Goal: Information Seeking & Learning: Learn about a topic

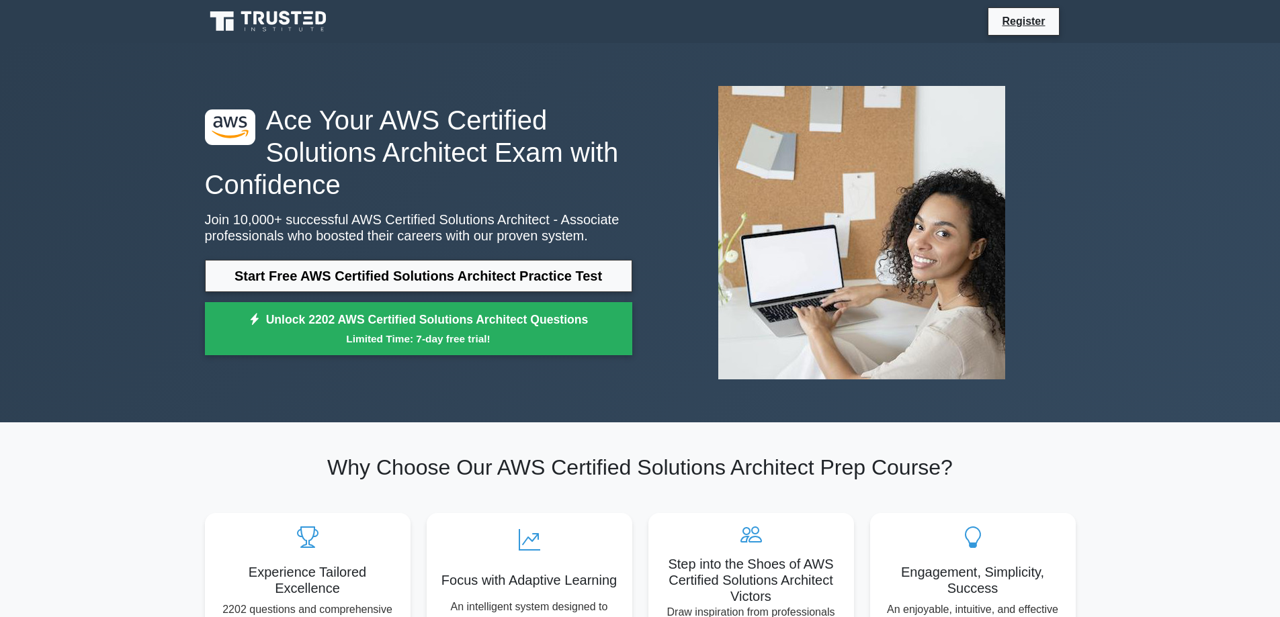
click at [587, 464] on h2 "Why Choose Our AWS Certified Solutions Architect Prep Course?" at bounding box center [640, 468] width 871 height 26
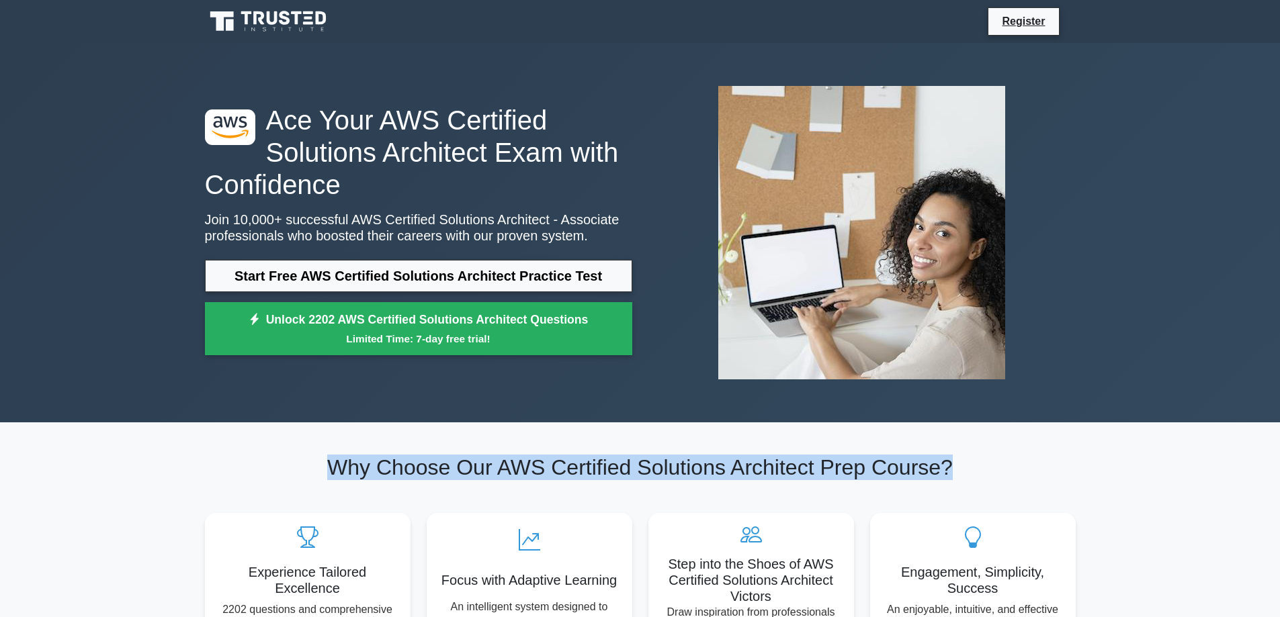
click at [587, 464] on h2 "Why Choose Our AWS Certified Solutions Architect Prep Course?" at bounding box center [640, 468] width 871 height 26
click at [697, 464] on h2 "Why Choose Our AWS Certified Solutions Architect Prep Course?" at bounding box center [640, 468] width 871 height 26
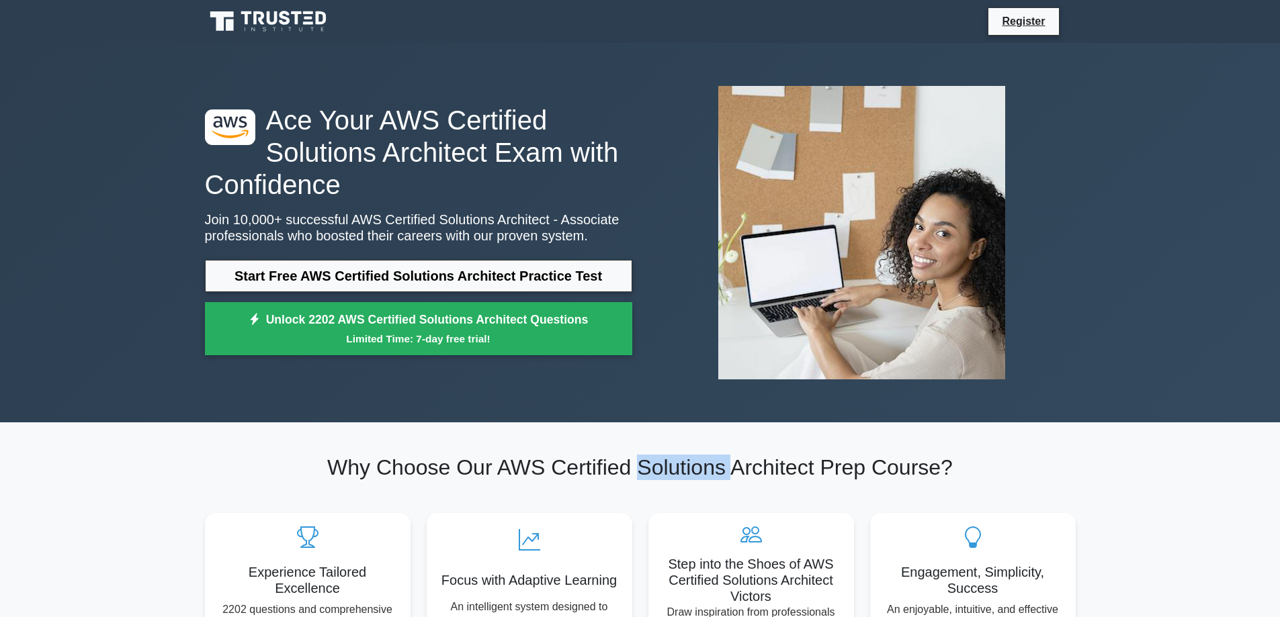
click at [697, 464] on h2 "Why Choose Our AWS Certified Solutions Architect Prep Course?" at bounding box center [640, 468] width 871 height 26
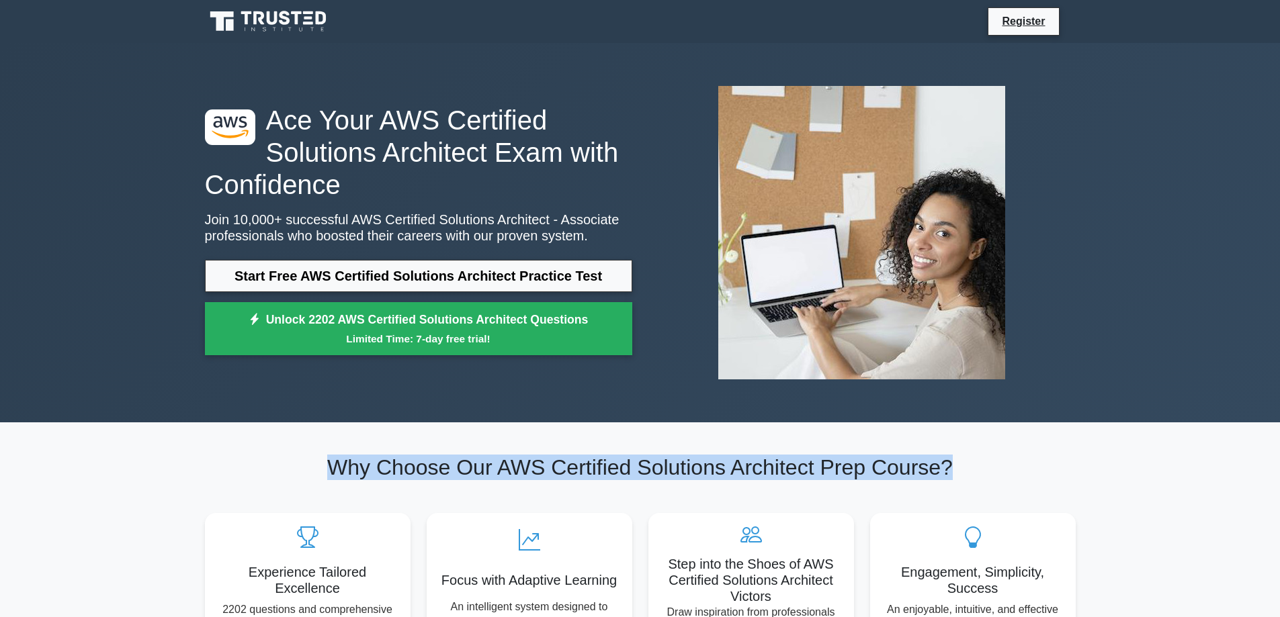
click at [697, 464] on h2 "Why Choose Our AWS Certified Solutions Architect Prep Course?" at bounding box center [640, 468] width 871 height 26
click at [768, 468] on h2 "Why Choose Our AWS Certified Solutions Architect Prep Course?" at bounding box center [640, 468] width 871 height 26
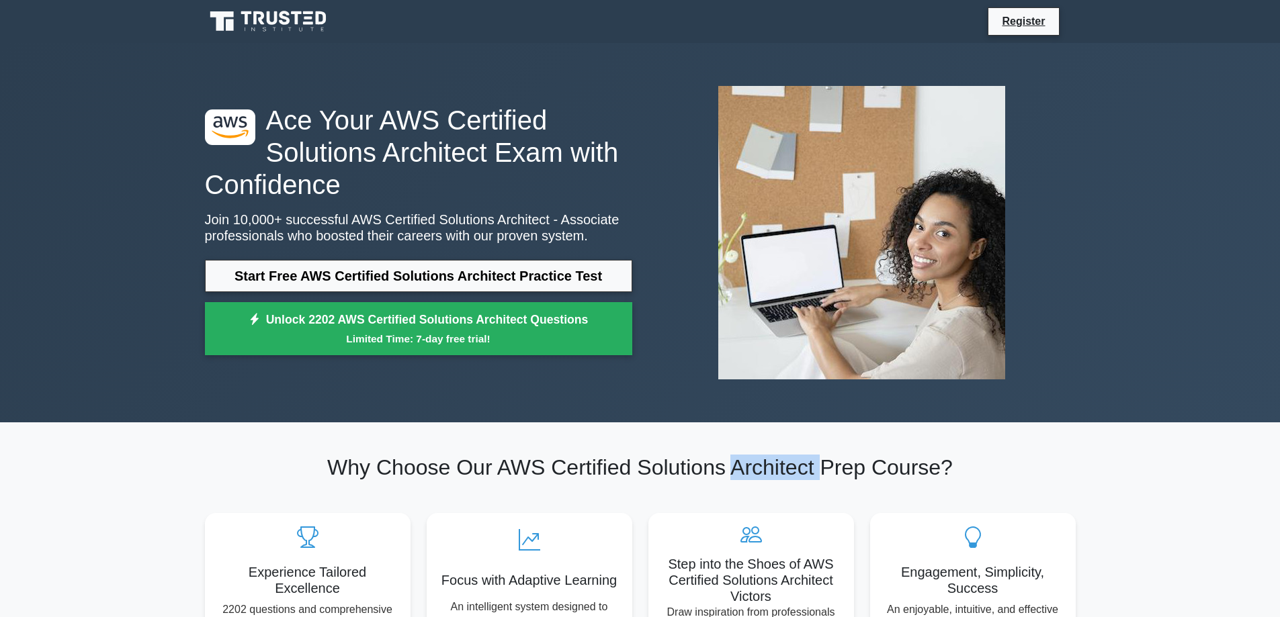
click at [768, 468] on h2 "Why Choose Our AWS Certified Solutions Architect Prep Course?" at bounding box center [640, 468] width 871 height 26
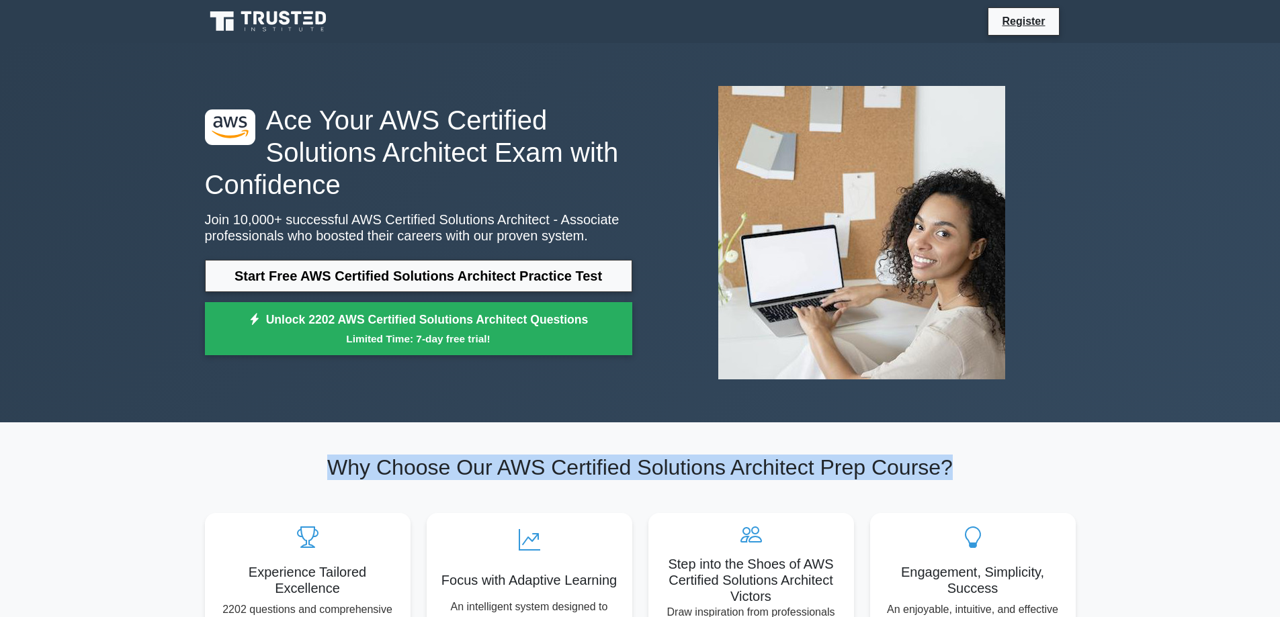
click at [768, 468] on h2 "Why Choose Our AWS Certified Solutions Architect Prep Course?" at bounding box center [640, 468] width 871 height 26
click at [905, 472] on h2 "Why Choose Our AWS Certified Solutions Architect Prep Course?" at bounding box center [640, 468] width 871 height 26
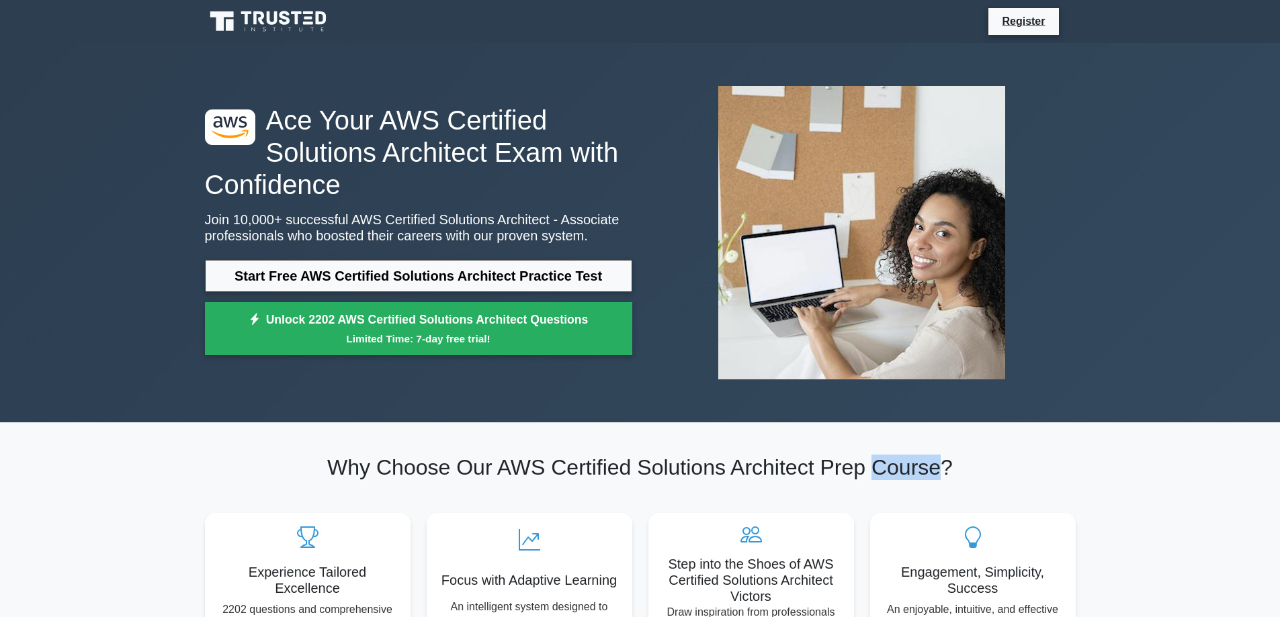
click at [905, 472] on h2 "Why Choose Our AWS Certified Solutions Architect Prep Course?" at bounding box center [640, 468] width 871 height 26
click at [617, 472] on h2 "Why Choose Our AWS Certified Solutions Architect Prep Course?" at bounding box center [640, 468] width 871 height 26
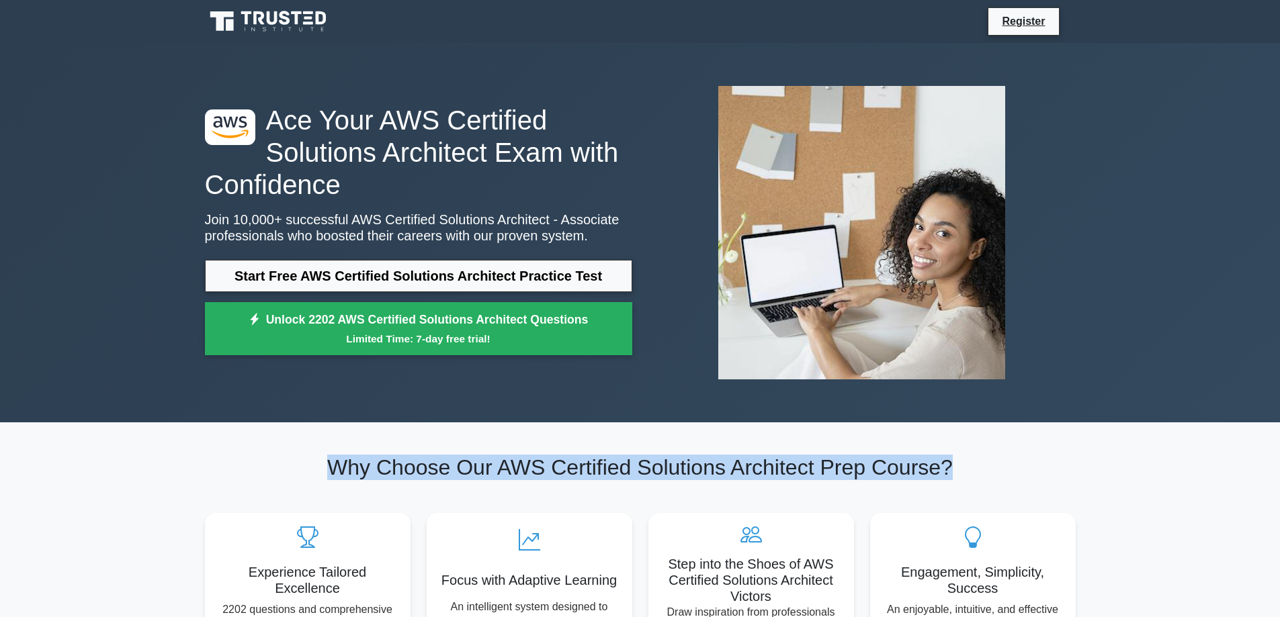
click at [617, 472] on h2 "Why Choose Our AWS Certified Solutions Architect Prep Course?" at bounding box center [640, 468] width 871 height 26
click at [665, 472] on h2 "Why Choose Our AWS Certified Solutions Architect Prep Course?" at bounding box center [640, 468] width 871 height 26
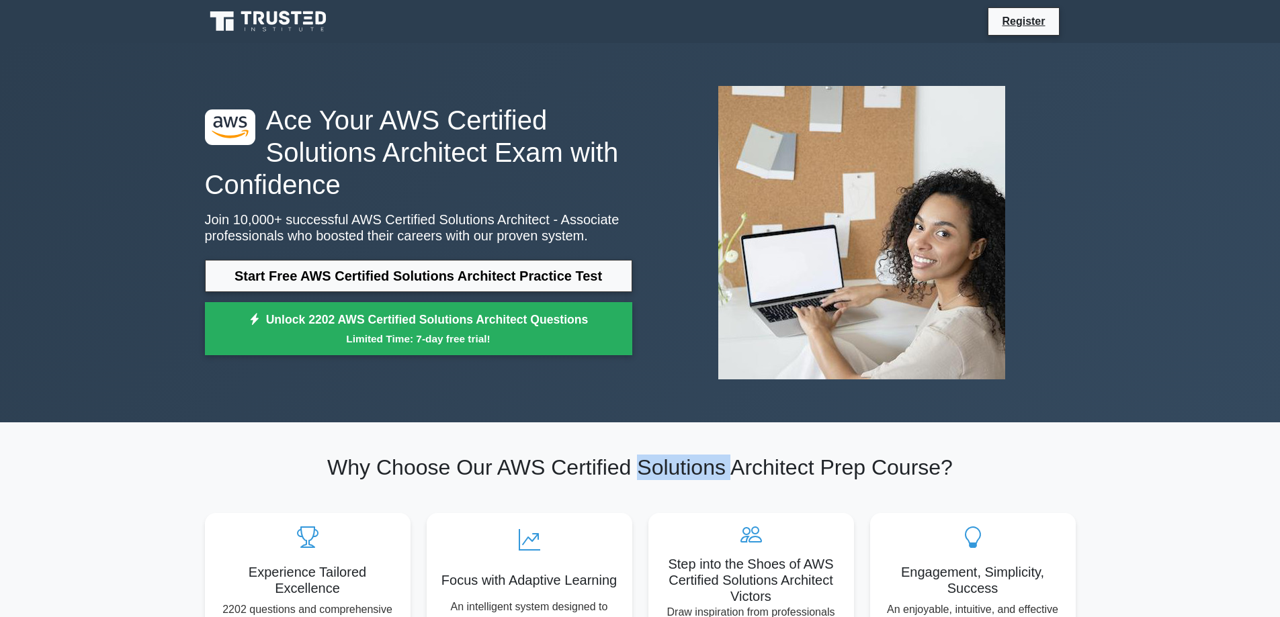
click at [665, 472] on h2 "Why Choose Our AWS Certified Solutions Architect Prep Course?" at bounding box center [640, 468] width 871 height 26
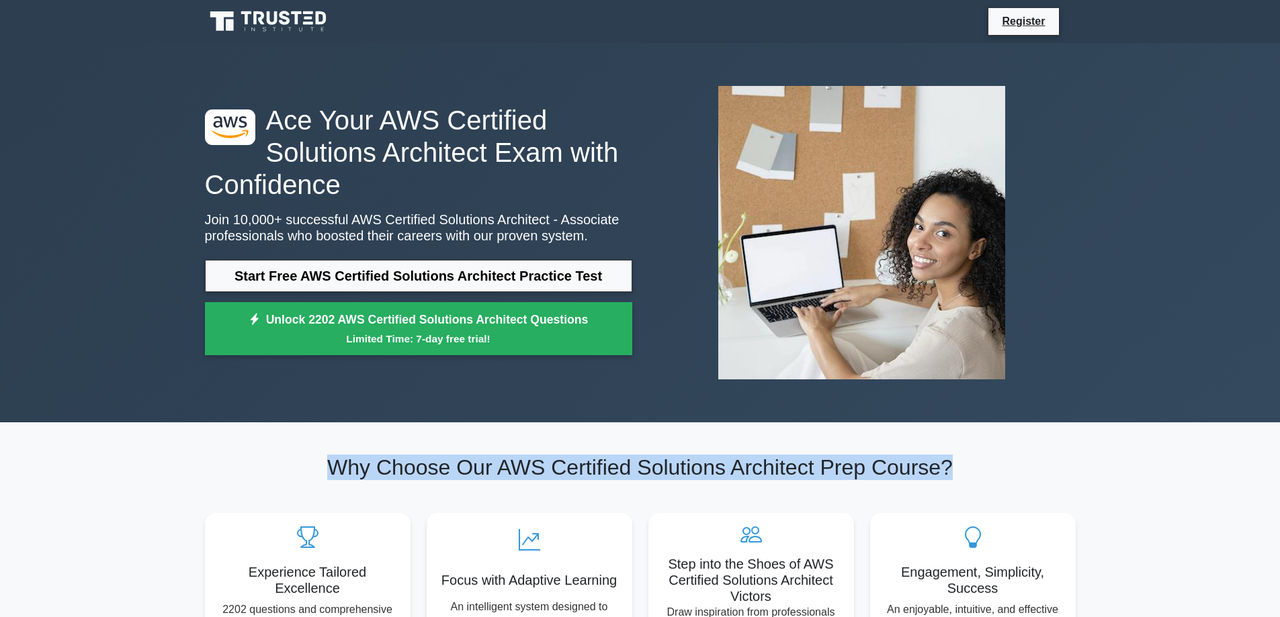
click at [665, 472] on h2 "Why Choose Our AWS Certified Solutions Architect Prep Course?" at bounding box center [640, 468] width 871 height 26
click at [500, 475] on h2 "Why Choose Our AWS Certified Solutions Architect Prep Course?" at bounding box center [640, 468] width 871 height 26
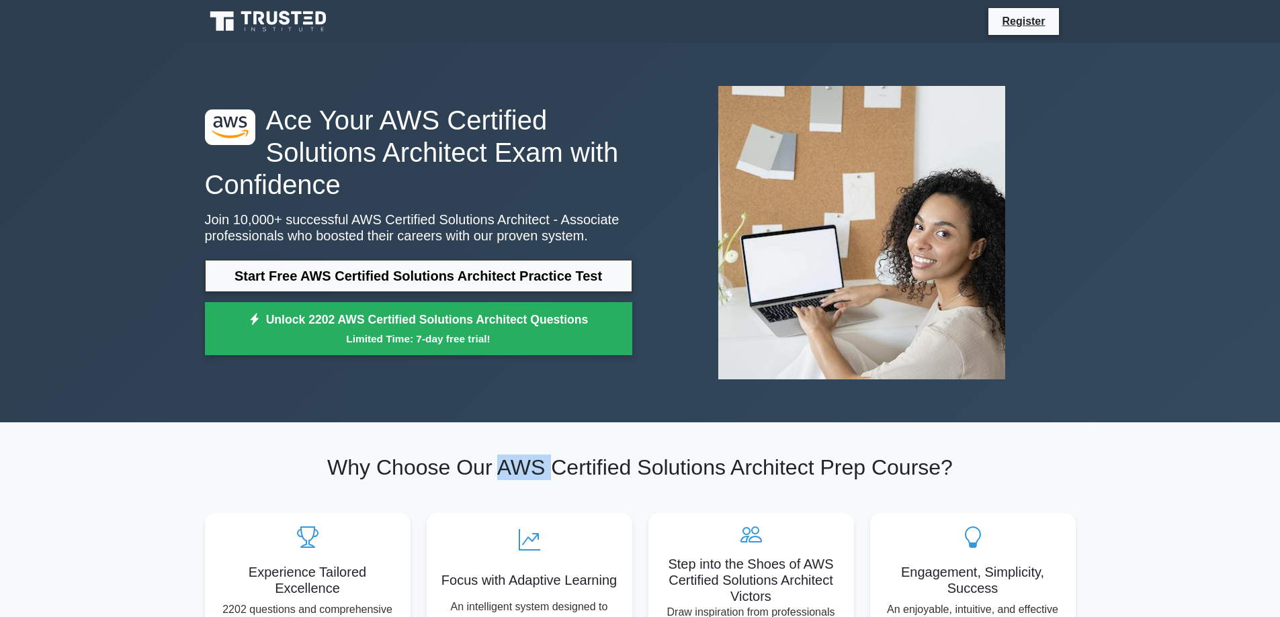
click at [500, 475] on h2 "Why Choose Our AWS Certified Solutions Architect Prep Course?" at bounding box center [640, 468] width 871 height 26
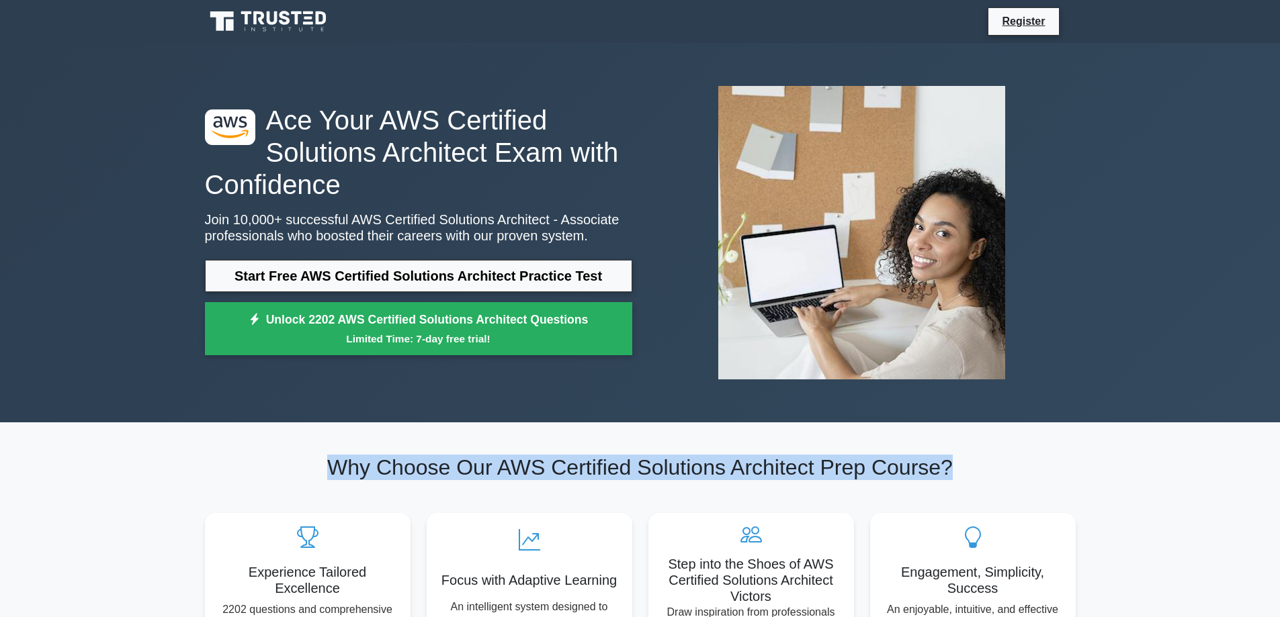
click at [500, 475] on h2 "Why Choose Our AWS Certified Solutions Architect Prep Course?" at bounding box center [640, 468] width 871 height 26
click at [431, 469] on h2 "Why Choose Our AWS Certified Solutions Architect Prep Course?" at bounding box center [640, 468] width 871 height 26
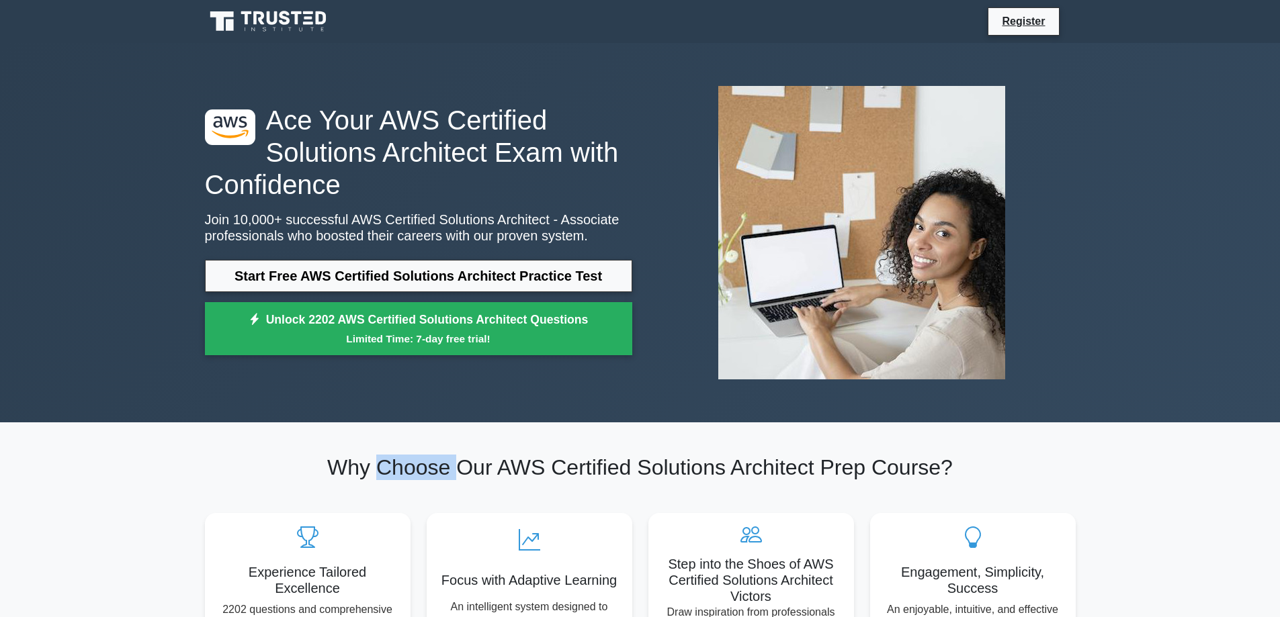
click at [431, 469] on h2 "Why Choose Our AWS Certified Solutions Architect Prep Course?" at bounding box center [640, 468] width 871 height 26
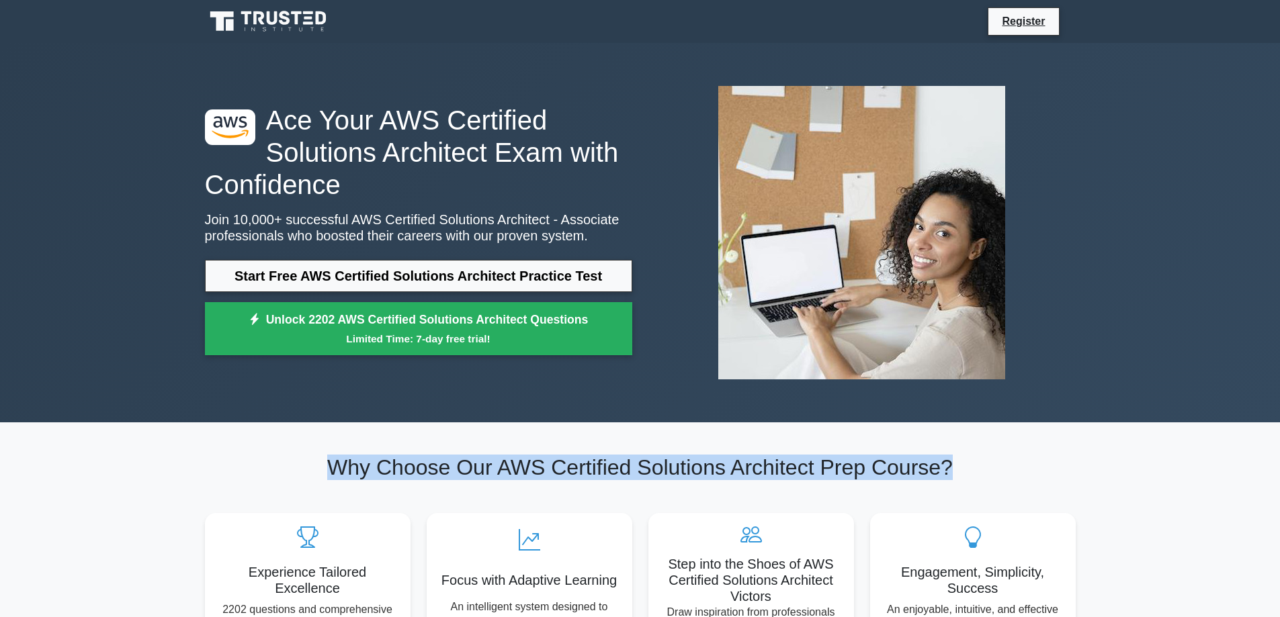
click at [431, 469] on h2 "Why Choose Our AWS Certified Solutions Architect Prep Course?" at bounding box center [640, 468] width 871 height 26
click at [592, 470] on h2 "Why Choose Our AWS Certified Solutions Architect Prep Course?" at bounding box center [640, 468] width 871 height 26
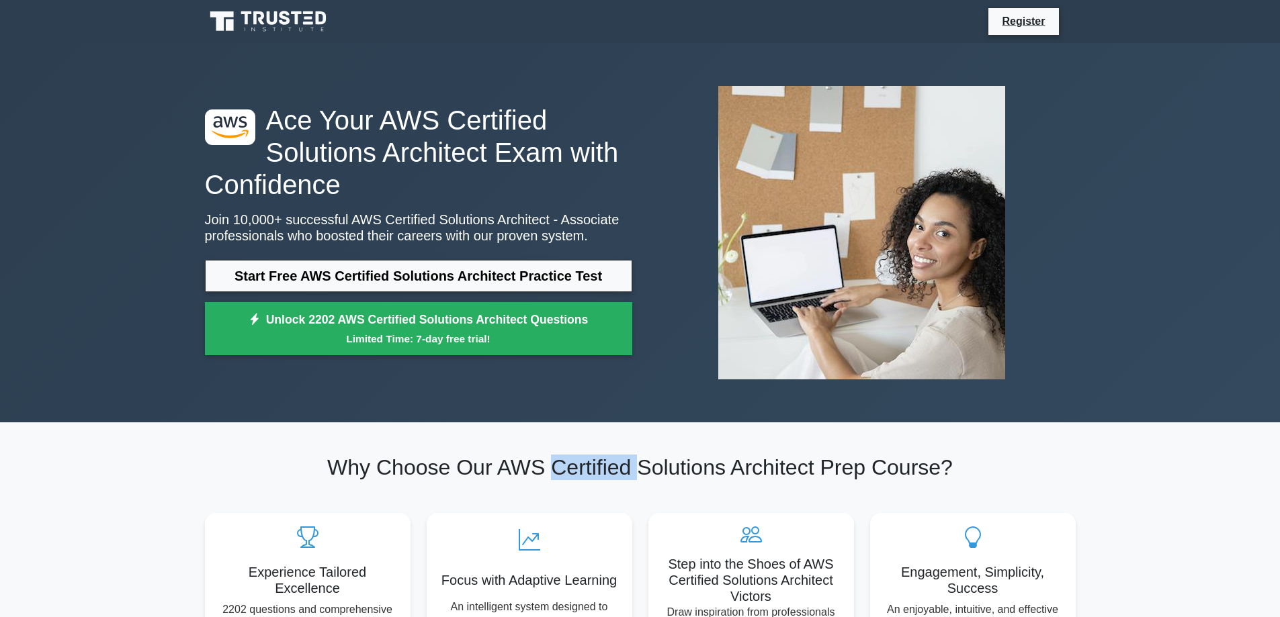
click at [592, 470] on h2 "Why Choose Our AWS Certified Solutions Architect Prep Course?" at bounding box center [640, 468] width 871 height 26
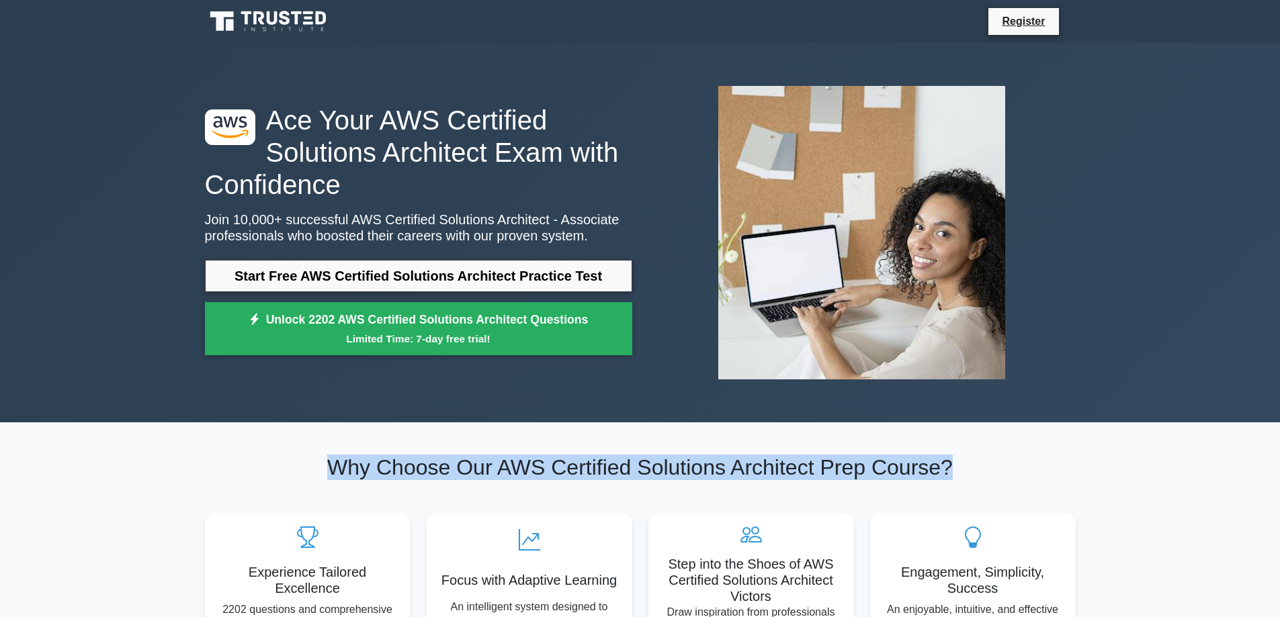
click at [592, 470] on h2 "Why Choose Our AWS Certified Solutions Architect Prep Course?" at bounding box center [640, 468] width 871 height 26
click at [674, 470] on h2 "Why Choose Our AWS Certified Solutions Architect Prep Course?" at bounding box center [640, 468] width 871 height 26
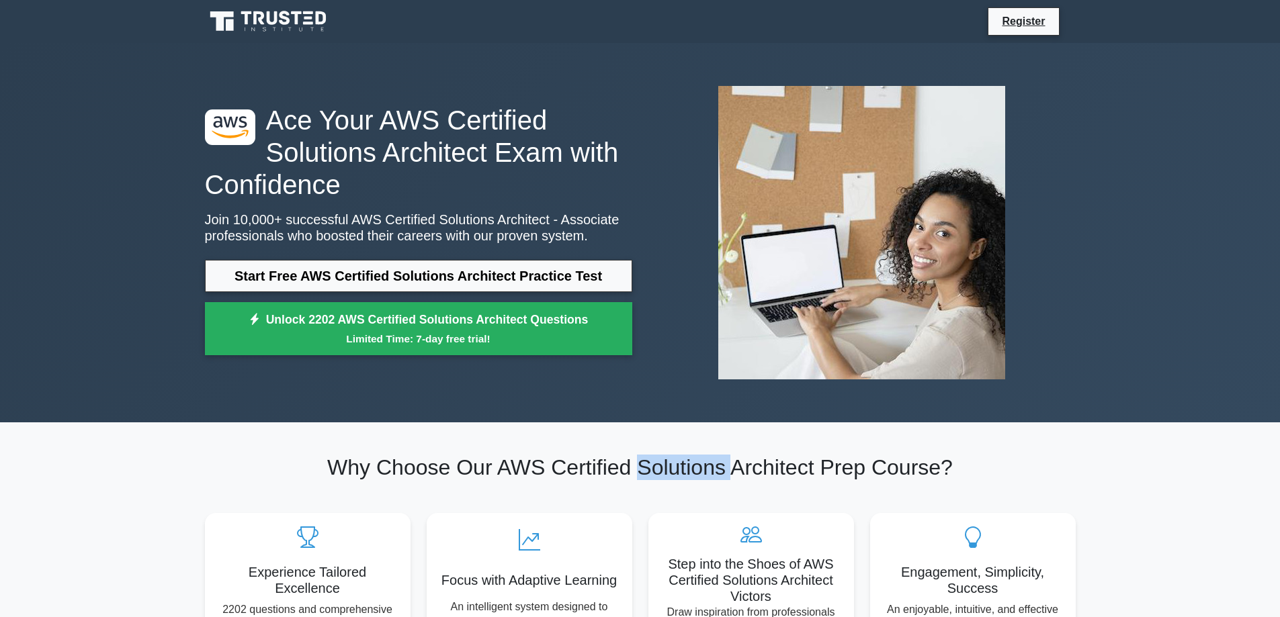
click at [674, 470] on h2 "Why Choose Our AWS Certified Solutions Architect Prep Course?" at bounding box center [640, 468] width 871 height 26
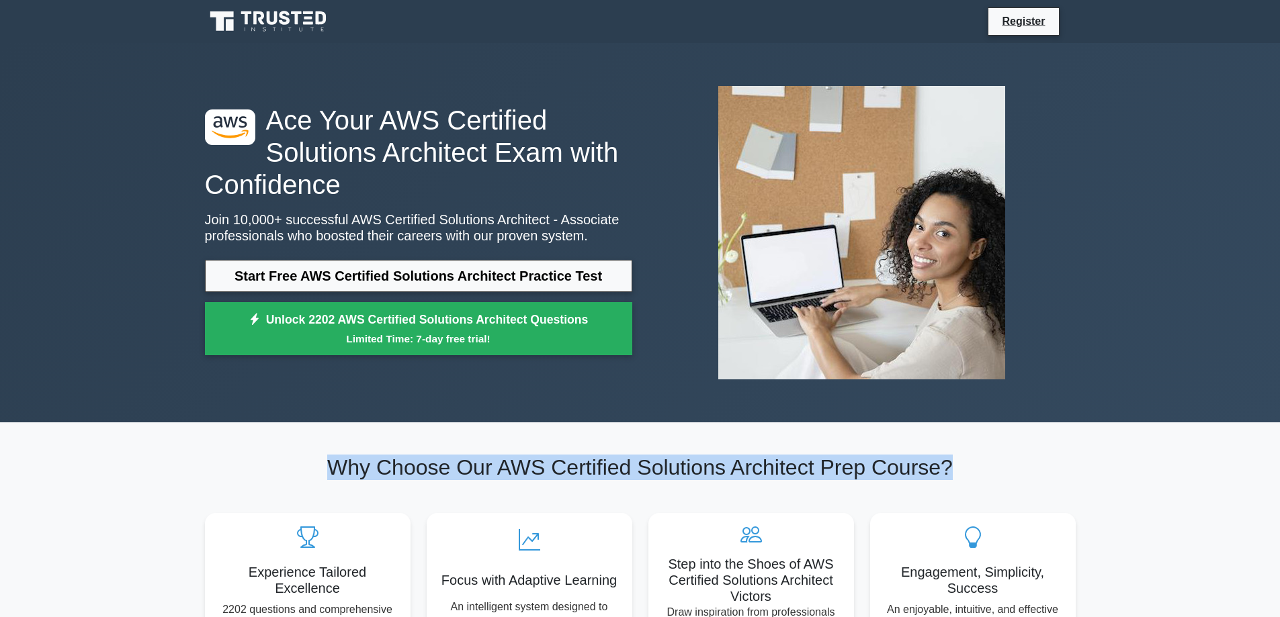
click at [674, 470] on h2 "Why Choose Our AWS Certified Solutions Architect Prep Course?" at bounding box center [640, 468] width 871 height 26
click at [781, 468] on h2 "Why Choose Our AWS Certified Solutions Architect Prep Course?" at bounding box center [640, 468] width 871 height 26
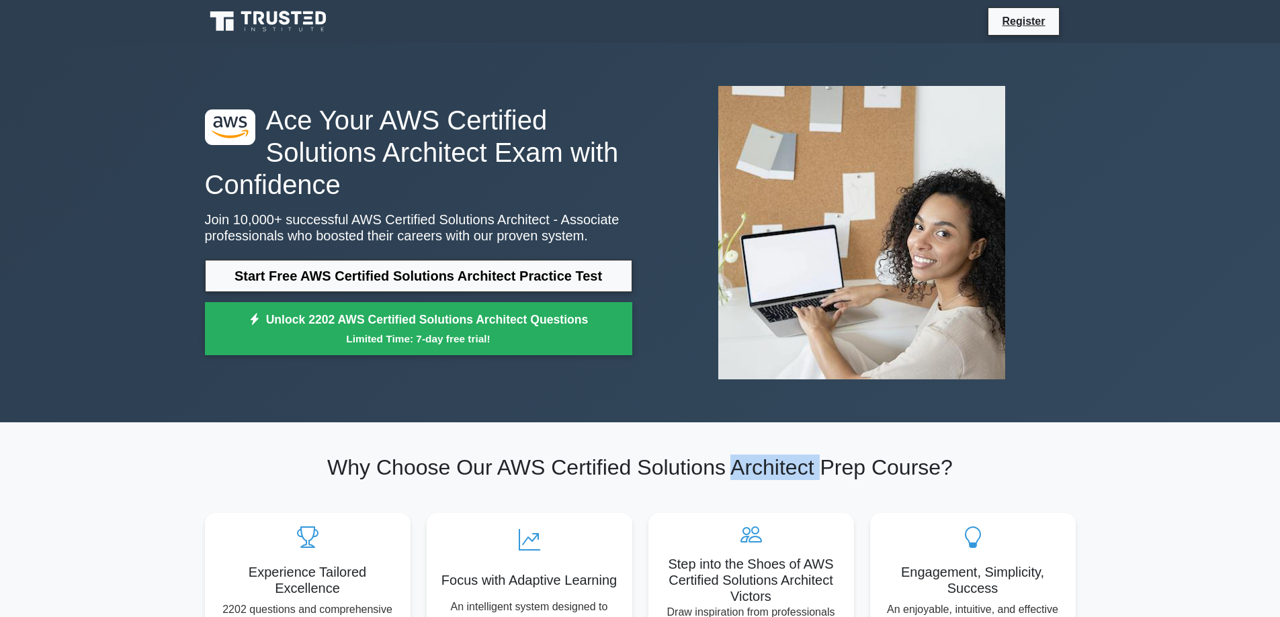
click at [781, 468] on h2 "Why Choose Our AWS Certified Solutions Architect Prep Course?" at bounding box center [640, 468] width 871 height 26
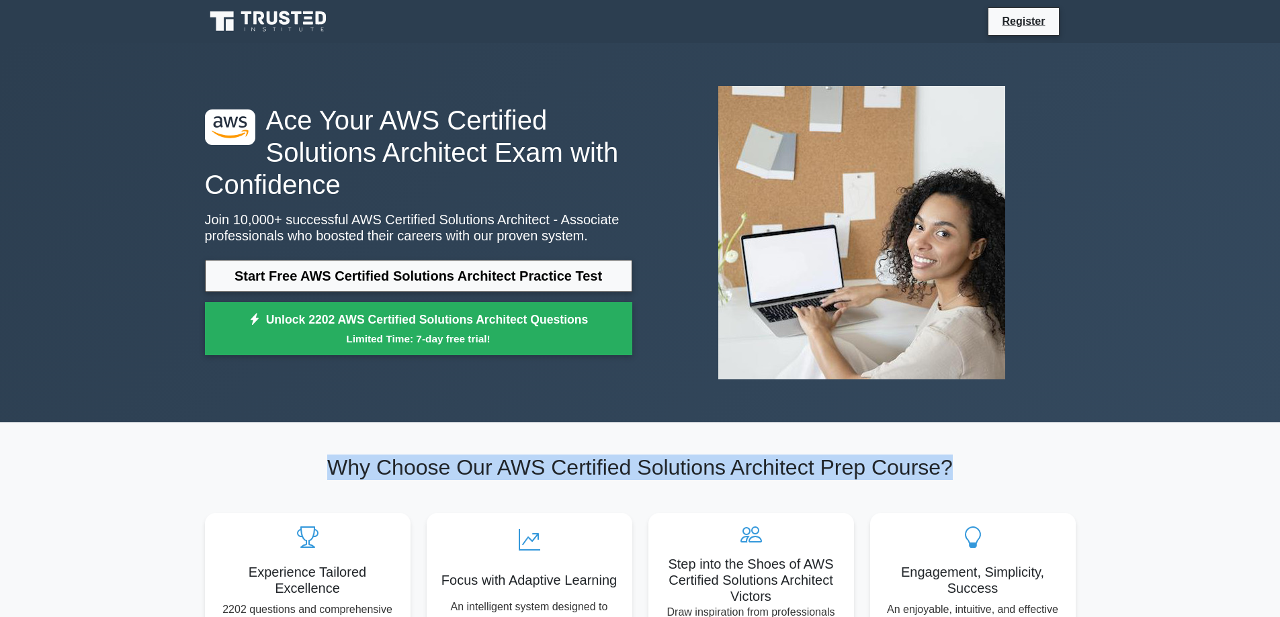
click at [781, 468] on h2 "Why Choose Our AWS Certified Solutions Architect Prep Course?" at bounding box center [640, 468] width 871 height 26
click at [873, 468] on h2 "Why Choose Our AWS Certified Solutions Architect Prep Course?" at bounding box center [640, 468] width 871 height 26
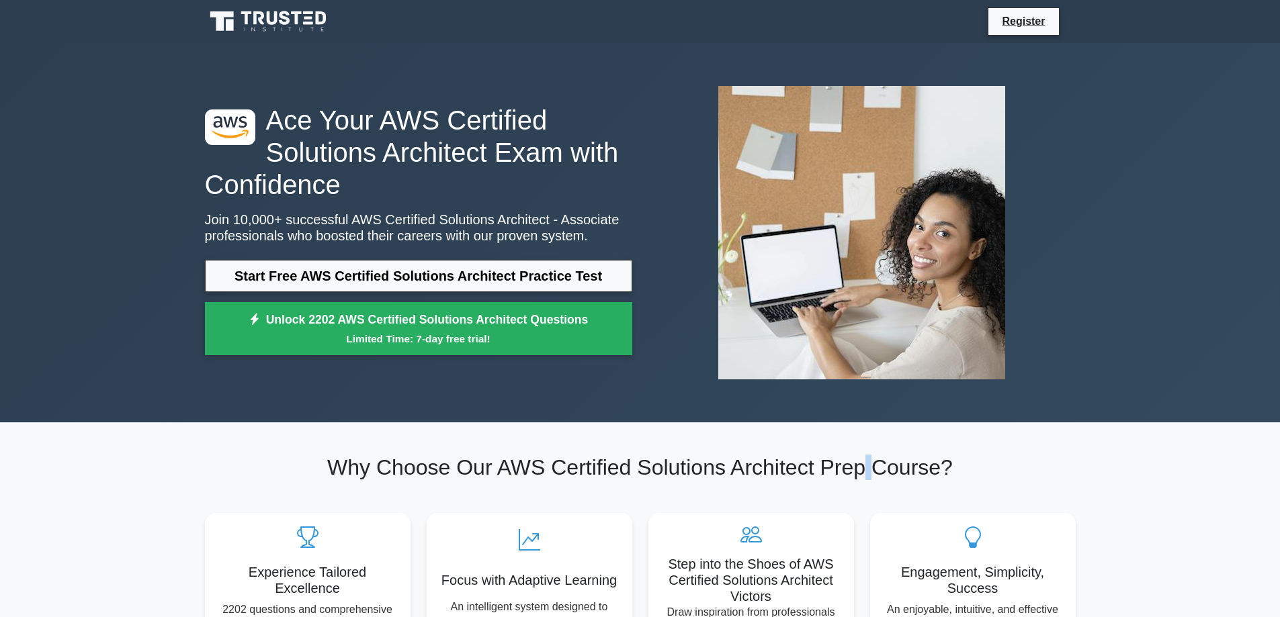
click at [873, 468] on h2 "Why Choose Our AWS Certified Solutions Architect Prep Course?" at bounding box center [640, 468] width 871 height 26
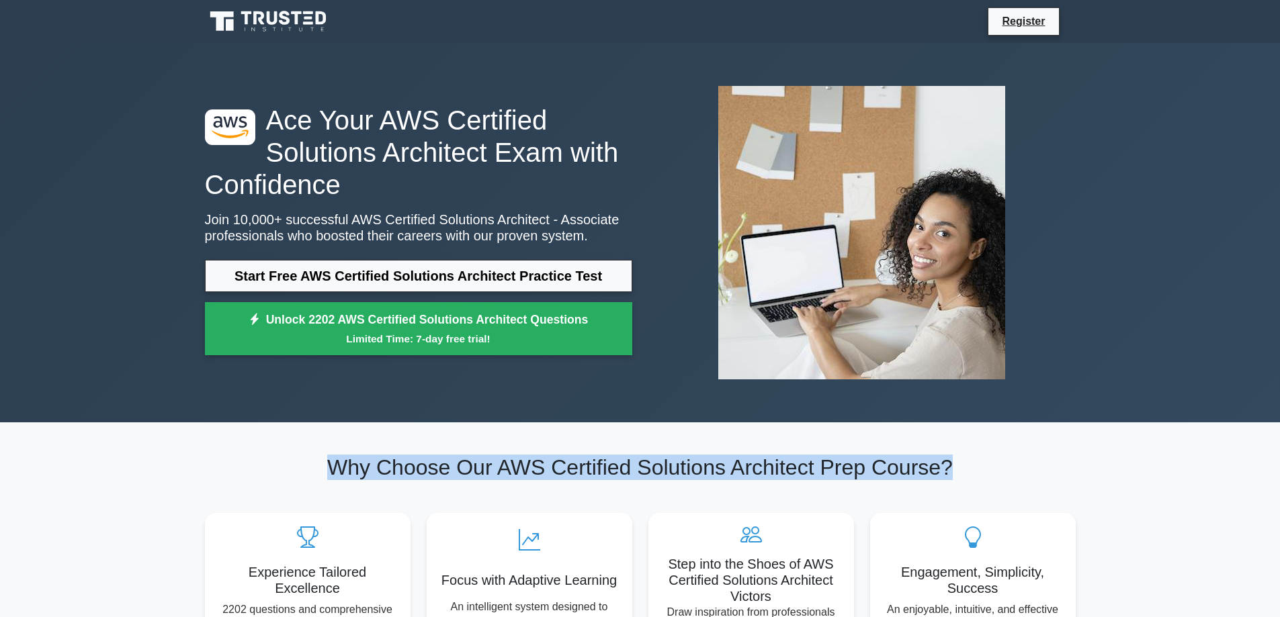
click at [873, 468] on h2 "Why Choose Our AWS Certified Solutions Architect Prep Course?" at bounding box center [640, 468] width 871 height 26
click at [913, 468] on h2 "Why Choose Our AWS Certified Solutions Architect Prep Course?" at bounding box center [640, 468] width 871 height 26
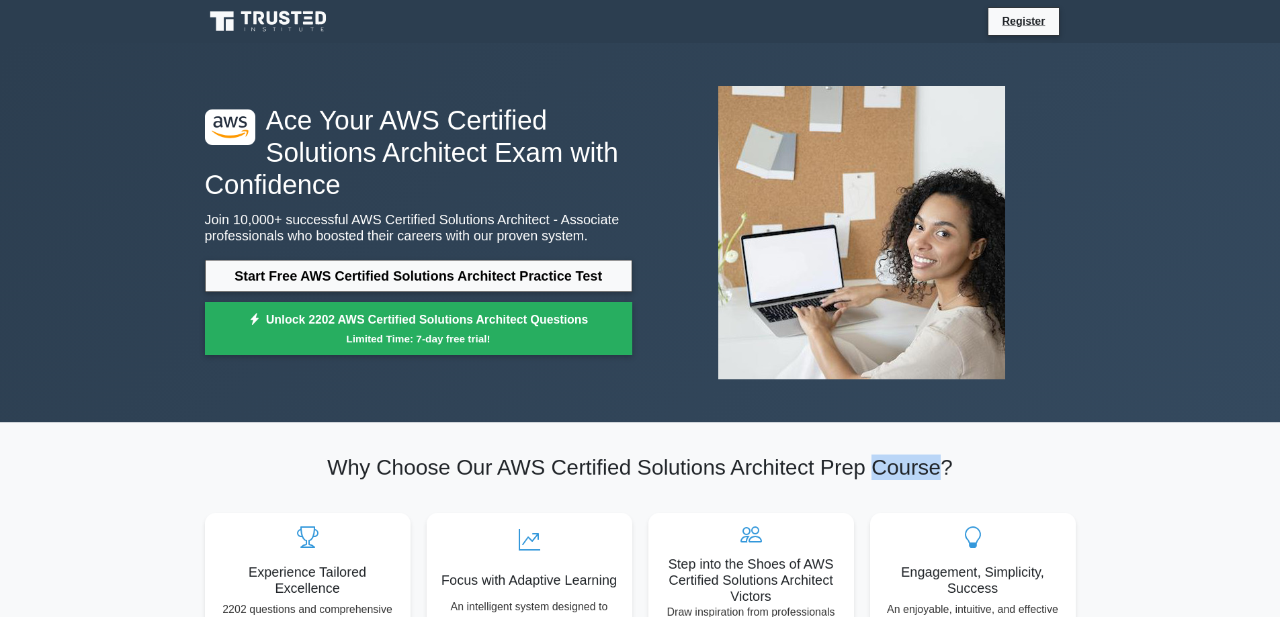
click at [913, 468] on h2 "Why Choose Our AWS Certified Solutions Architect Prep Course?" at bounding box center [640, 468] width 871 height 26
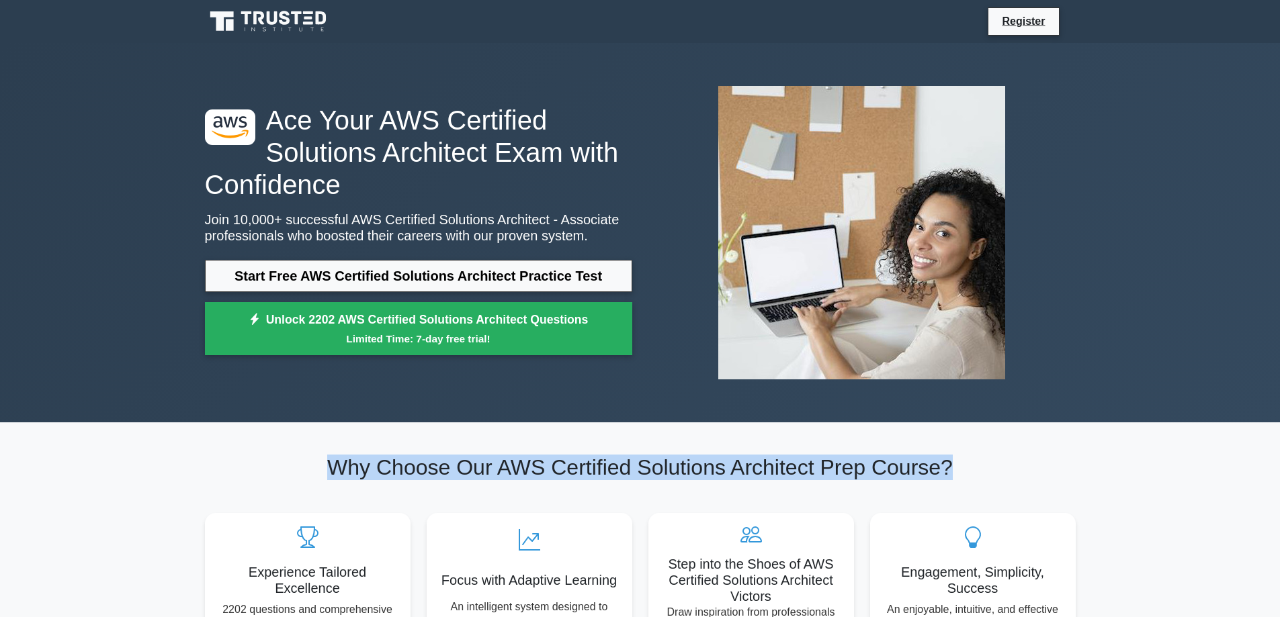
click at [913, 468] on h2 "Why Choose Our AWS Certified Solutions Architect Prep Course?" at bounding box center [640, 468] width 871 height 26
click at [658, 468] on h2 "Why Choose Our AWS Certified Solutions Architect Prep Course?" at bounding box center [640, 468] width 871 height 26
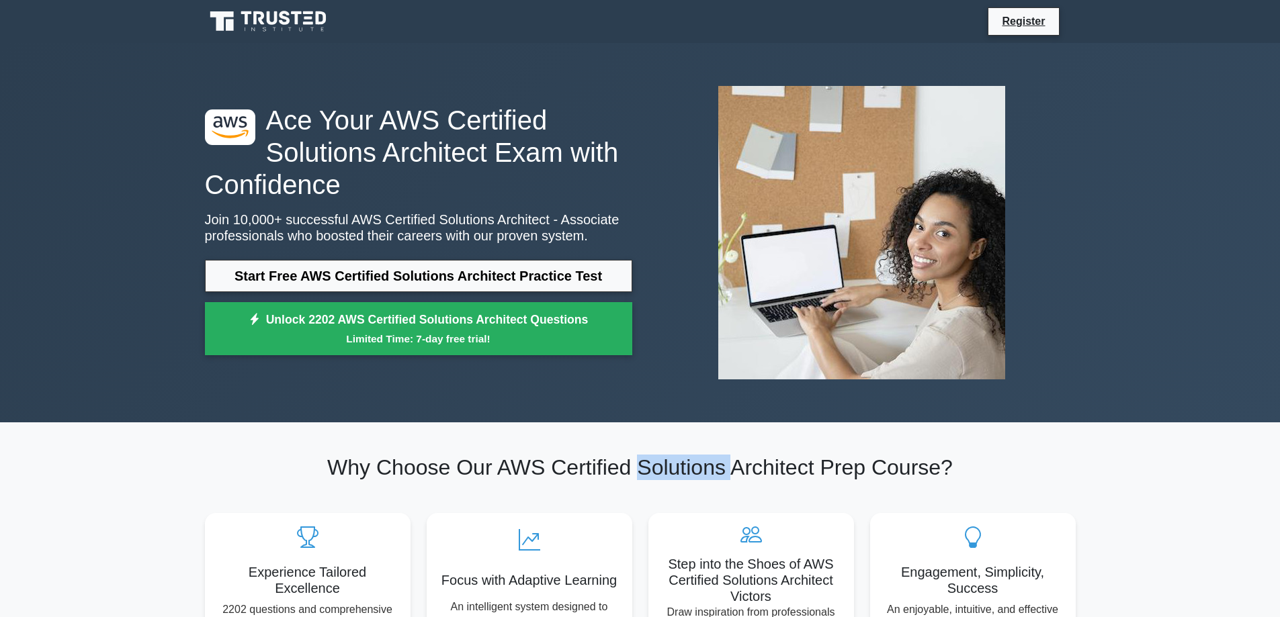
click at [658, 468] on h2 "Why Choose Our AWS Certified Solutions Architect Prep Course?" at bounding box center [640, 468] width 871 height 26
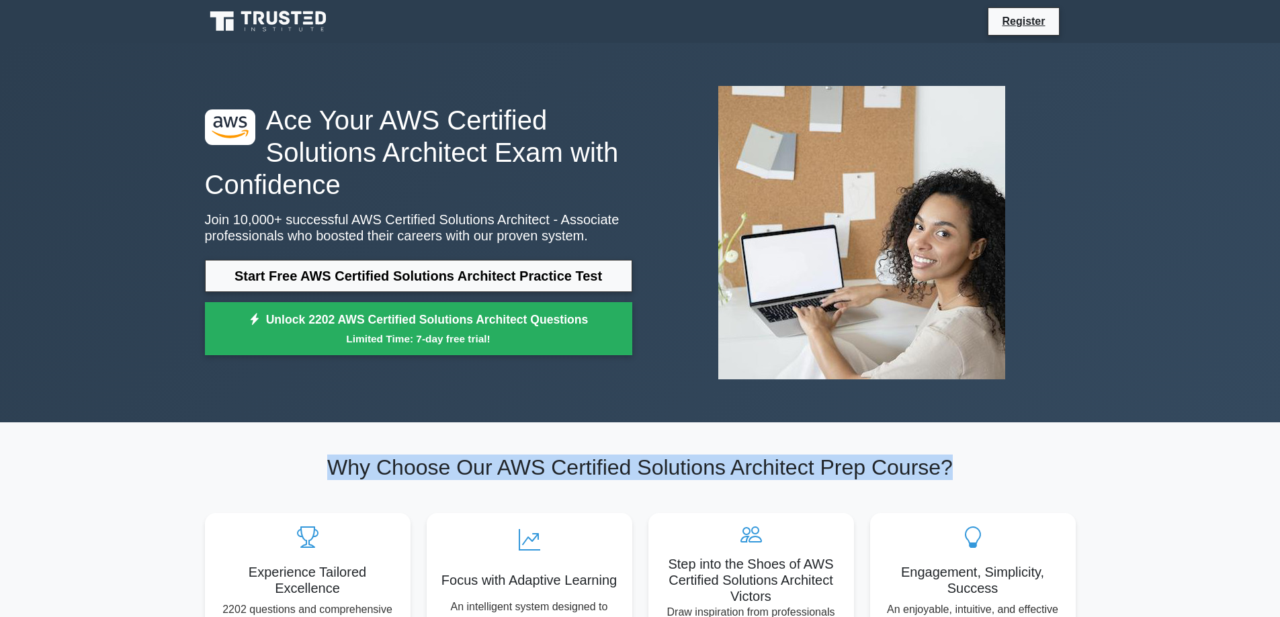
click at [658, 468] on h2 "Why Choose Our AWS Certified Solutions Architect Prep Course?" at bounding box center [640, 468] width 871 height 26
click at [610, 467] on h2 "Why Choose Our AWS Certified Solutions Architect Prep Course?" at bounding box center [640, 468] width 871 height 26
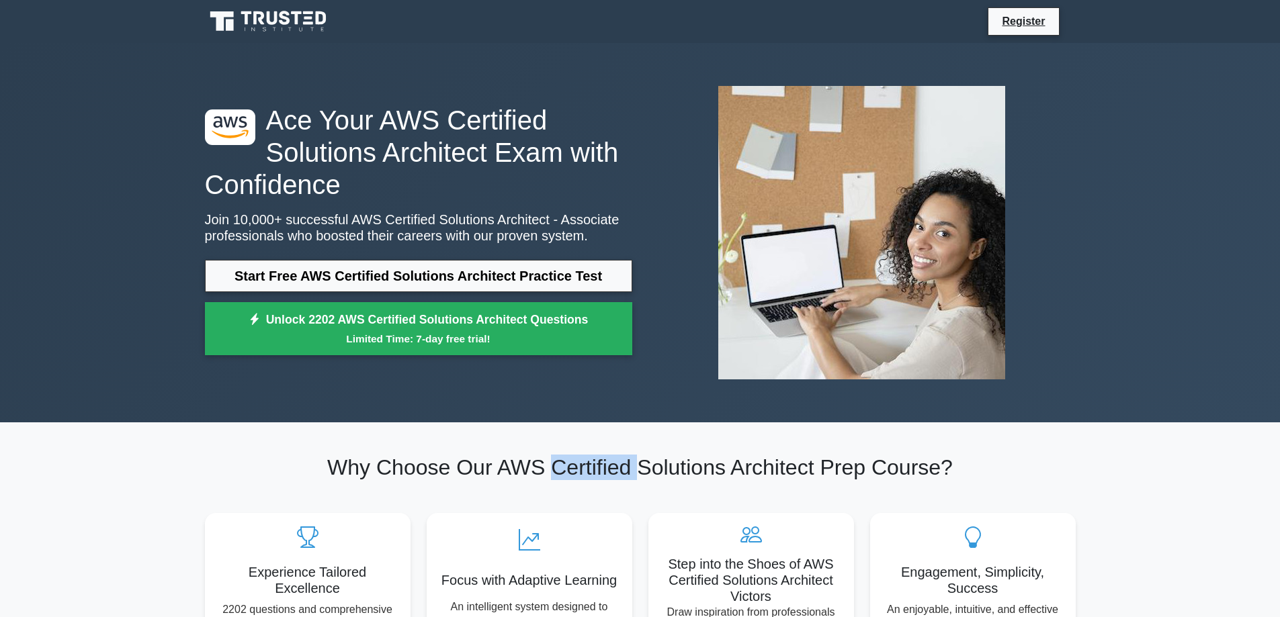
click at [610, 467] on h2 "Why Choose Our AWS Certified Solutions Architect Prep Course?" at bounding box center [640, 468] width 871 height 26
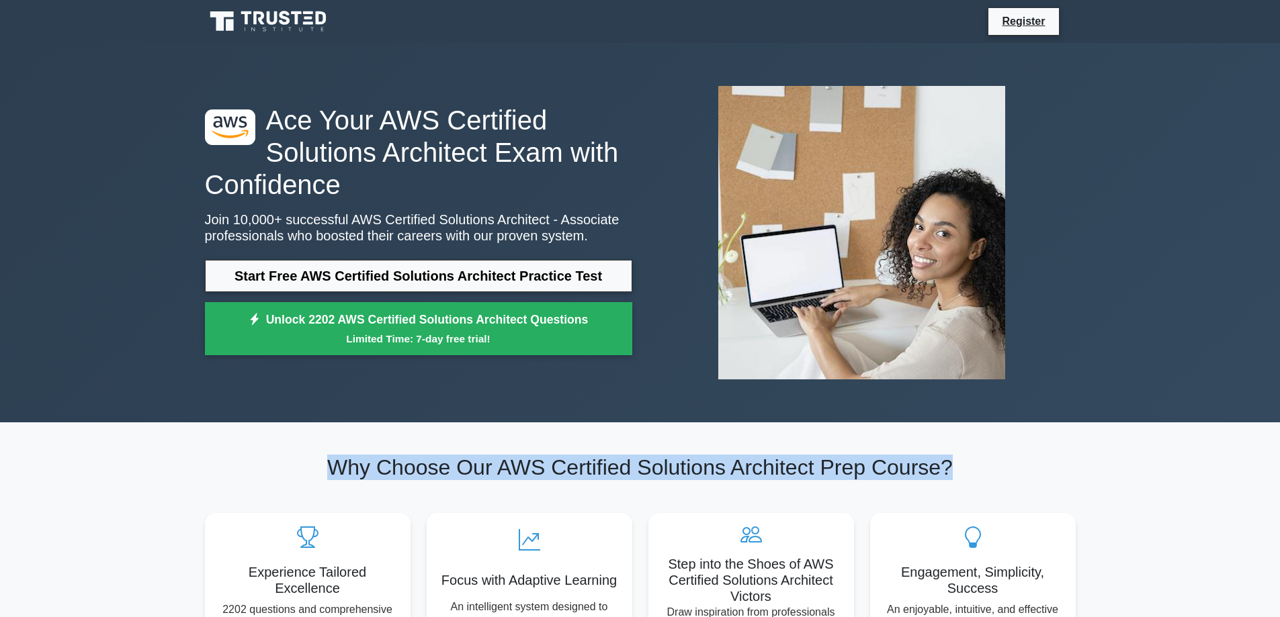
click at [610, 467] on h2 "Why Choose Our AWS Certified Solutions Architect Prep Course?" at bounding box center [640, 468] width 871 height 26
click at [658, 467] on h2 "Why Choose Our AWS Certified Solutions Architect Prep Course?" at bounding box center [640, 468] width 871 height 26
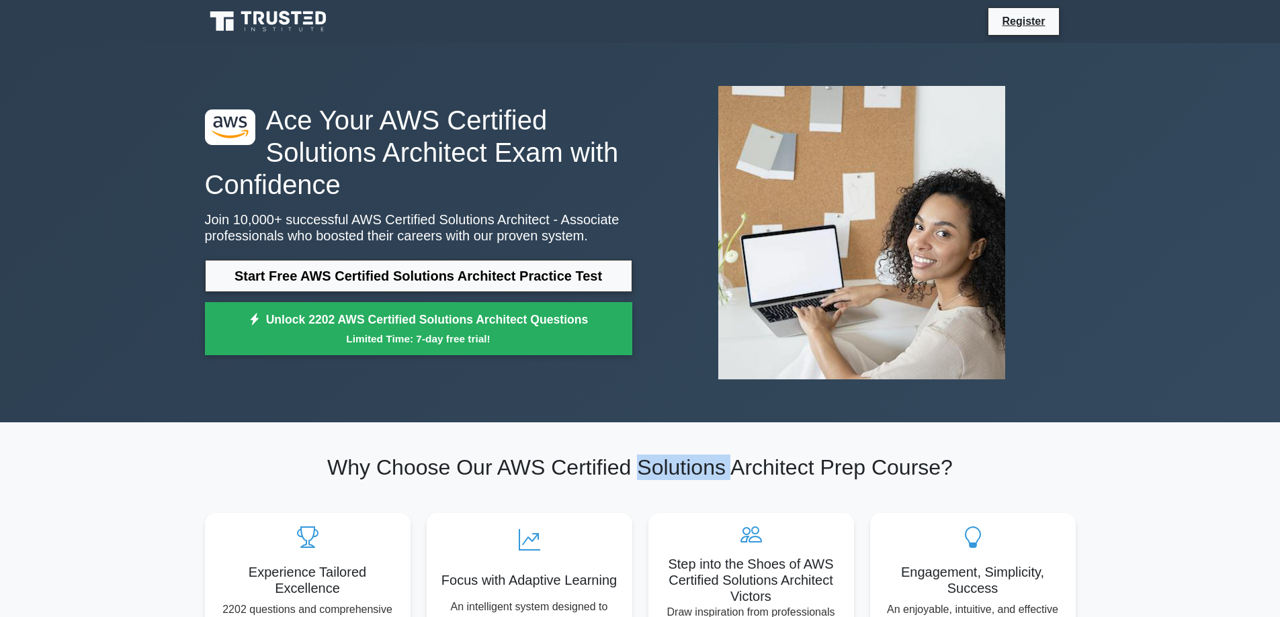
click at [658, 467] on h2 "Why Choose Our AWS Certified Solutions Architect Prep Course?" at bounding box center [640, 468] width 871 height 26
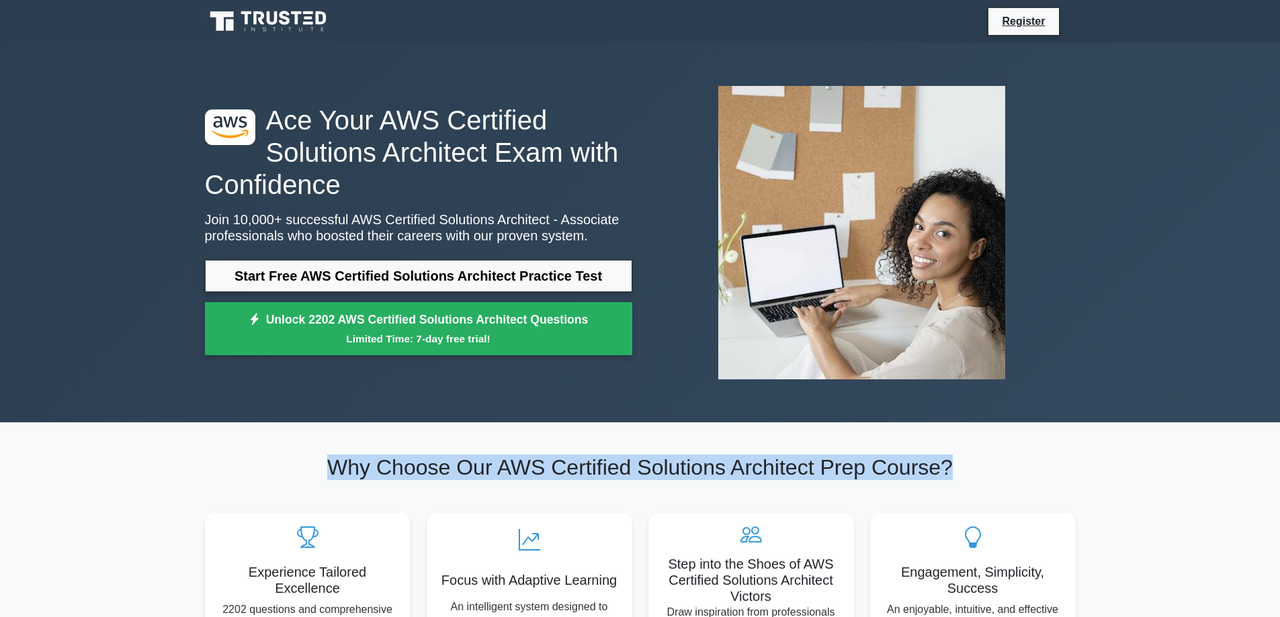
click at [658, 467] on h2 "Why Choose Our AWS Certified Solutions Architect Prep Course?" at bounding box center [640, 468] width 871 height 26
click at [779, 466] on h2 "Why Choose Our AWS Certified Solutions Architect Prep Course?" at bounding box center [640, 468] width 871 height 26
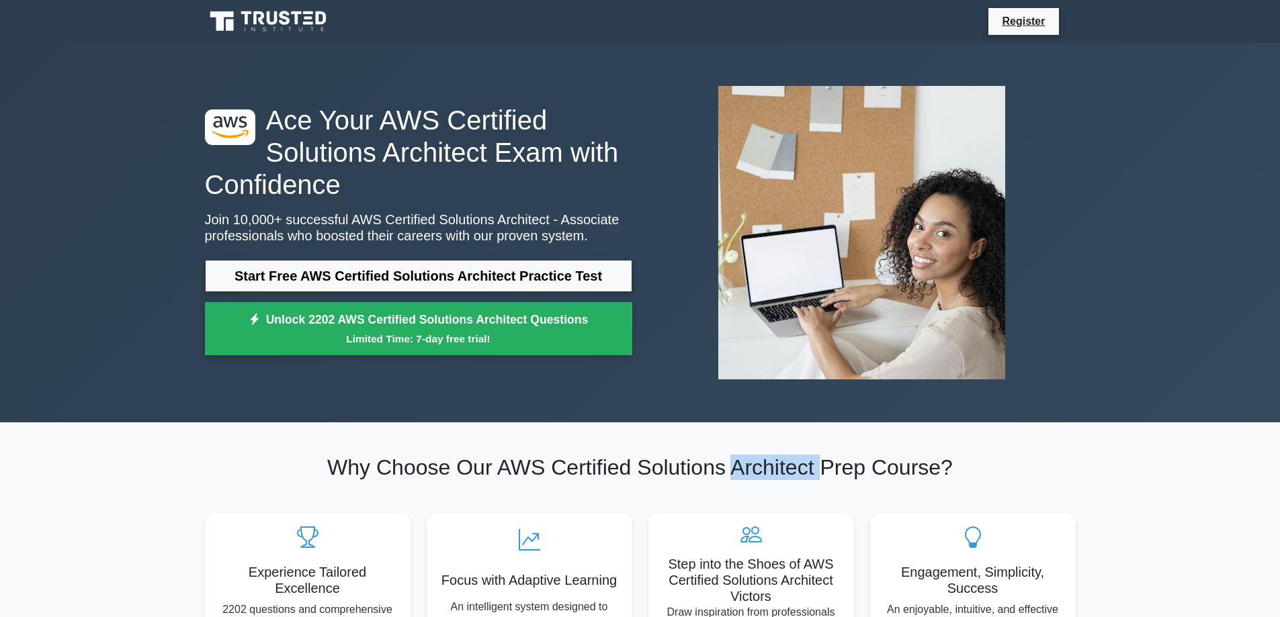
click at [779, 466] on h2 "Why Choose Our AWS Certified Solutions Architect Prep Course?" at bounding box center [640, 468] width 871 height 26
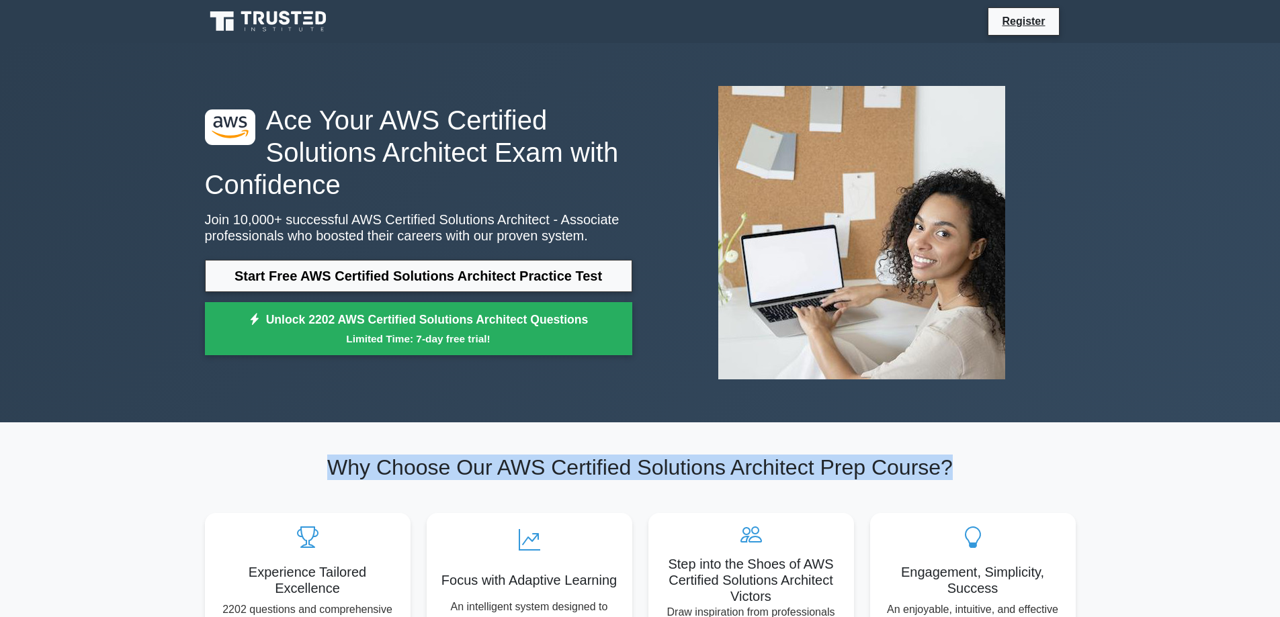
click at [779, 466] on h2 "Why Choose Our AWS Certified Solutions Architect Prep Course?" at bounding box center [640, 468] width 871 height 26
click at [879, 469] on h2 "Why Choose Our AWS Certified Solutions Architect Prep Course?" at bounding box center [640, 468] width 871 height 26
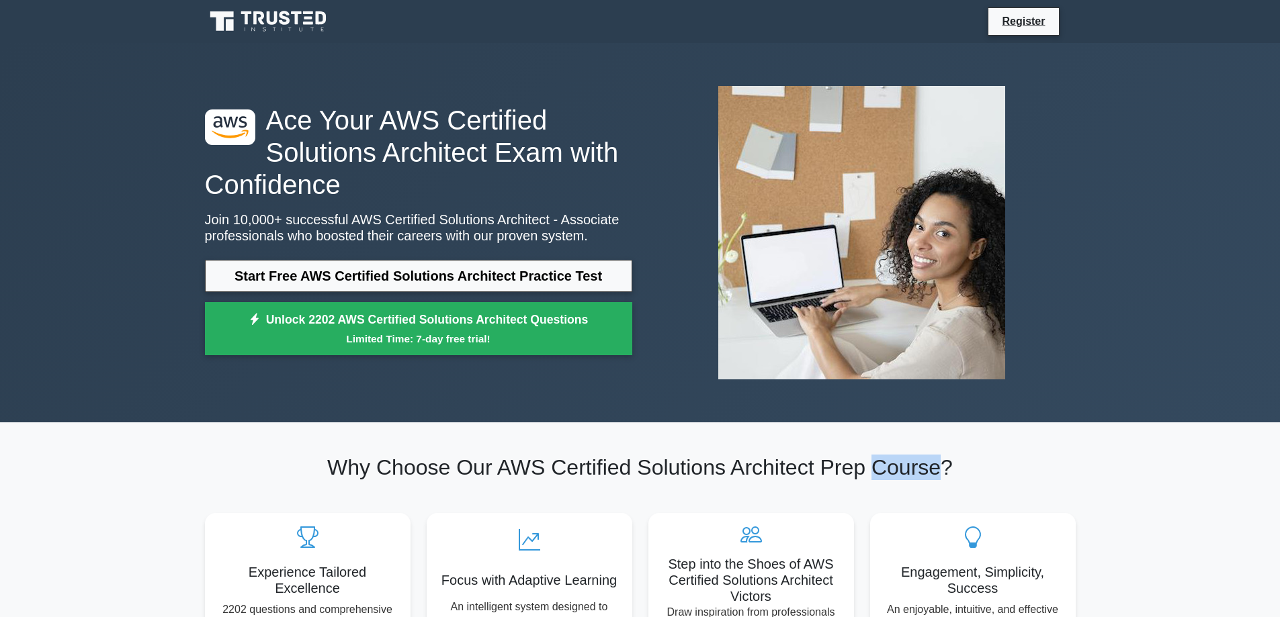
click at [879, 469] on h2 "Why Choose Our AWS Certified Solutions Architect Prep Course?" at bounding box center [640, 468] width 871 height 26
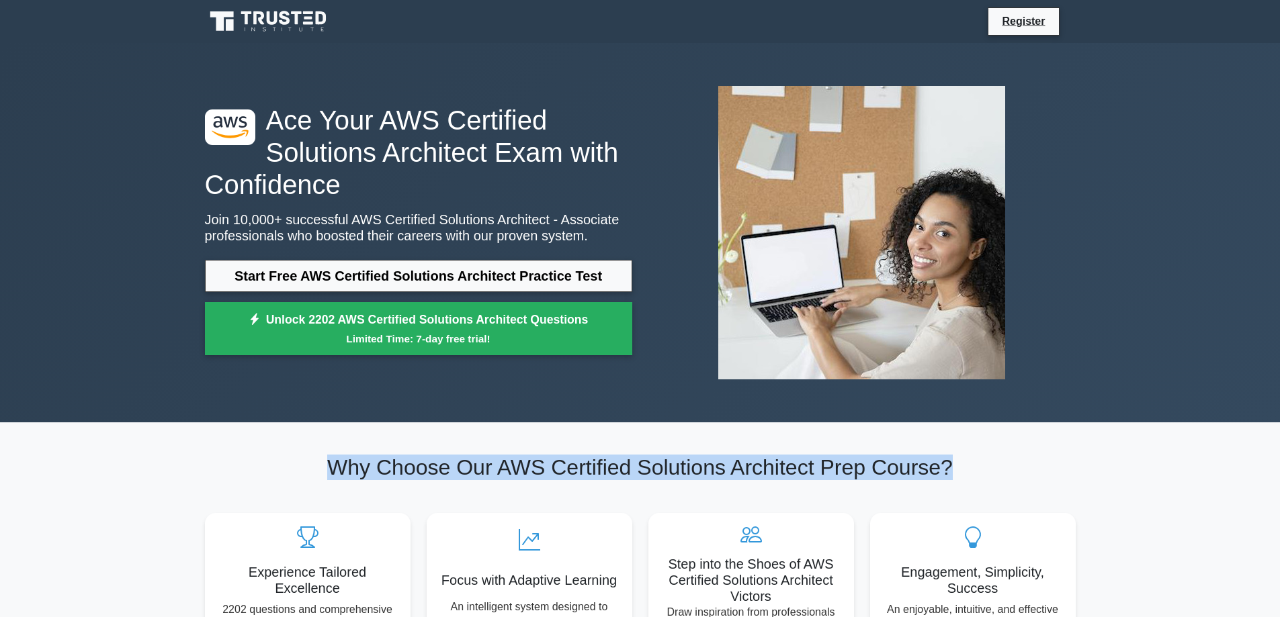
click at [879, 469] on h2 "Why Choose Our AWS Certified Solutions Architect Prep Course?" at bounding box center [640, 468] width 871 height 26
click at [774, 470] on h2 "Why Choose Our AWS Certified Solutions Architect Prep Course?" at bounding box center [640, 468] width 871 height 26
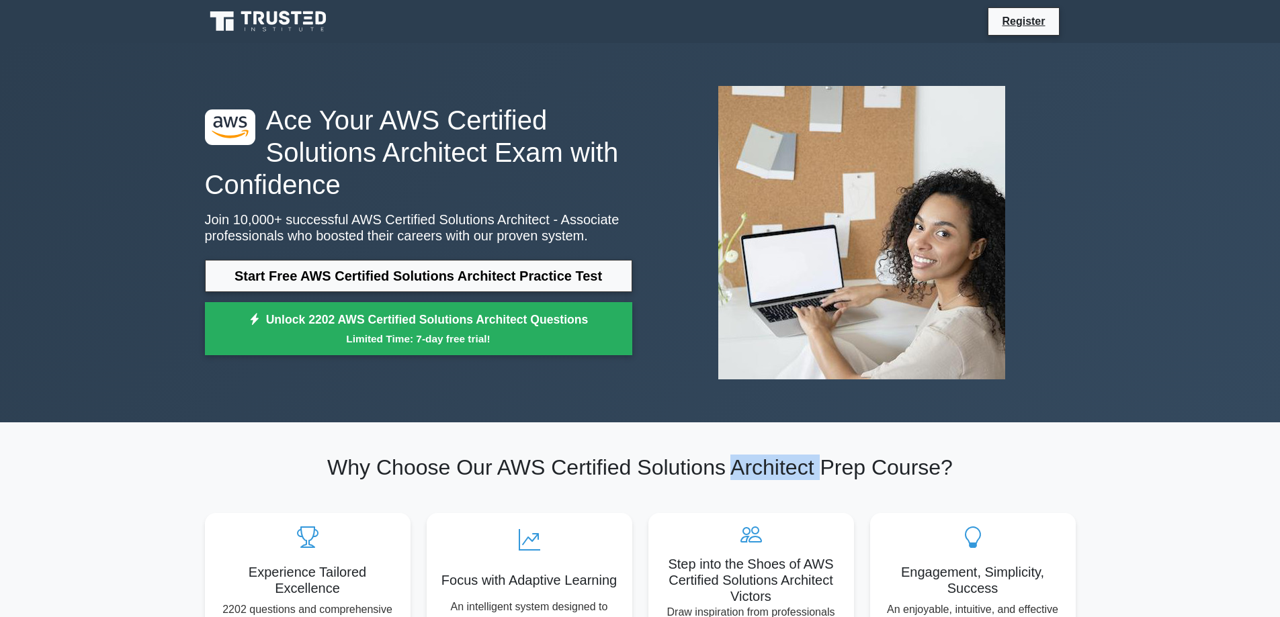
click at [774, 470] on h2 "Why Choose Our AWS Certified Solutions Architect Prep Course?" at bounding box center [640, 468] width 871 height 26
click at [650, 472] on h2 "Why Choose Our AWS Certified Solutions Architect Prep Course?" at bounding box center [640, 468] width 871 height 26
click at [601, 476] on h2 "Why Choose Our AWS Certified Solutions Architect Prep Course?" at bounding box center [640, 468] width 871 height 26
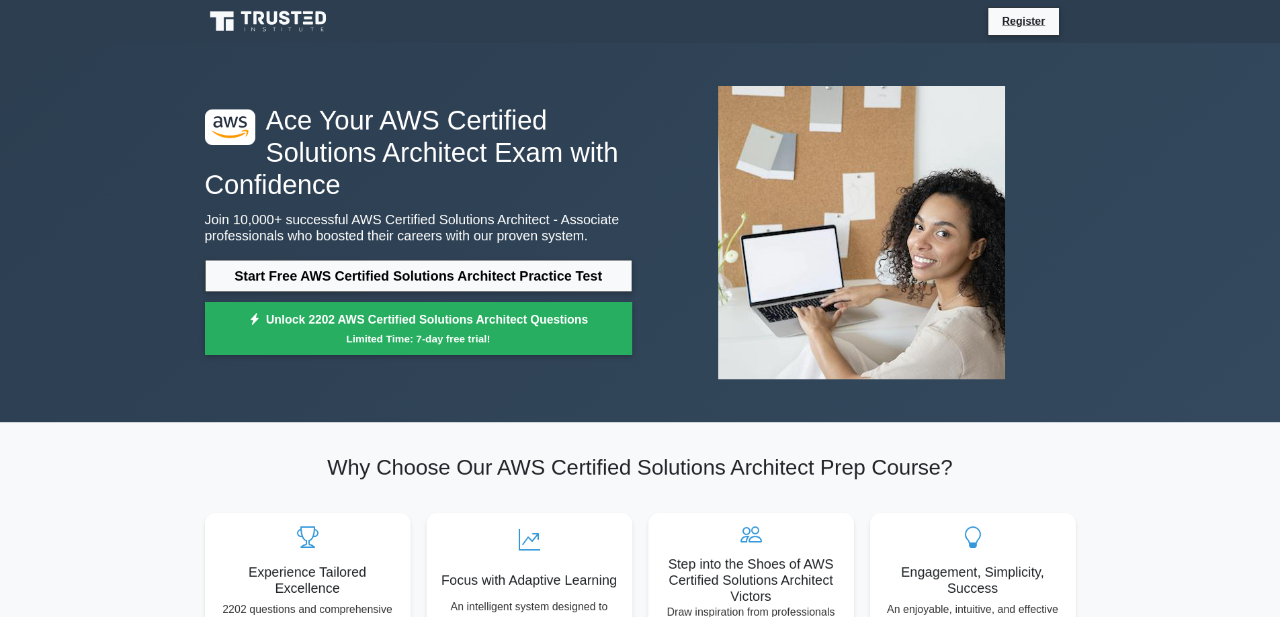
click at [534, 476] on h2 "Why Choose Our AWS Certified Solutions Architect Prep Course?" at bounding box center [640, 468] width 871 height 26
click at [447, 476] on h2 "Why Choose Our AWS Certified Solutions Architect Prep Course?" at bounding box center [640, 468] width 871 height 26
click at [367, 476] on h2 "Why Choose Our AWS Certified Solutions Architect Prep Course?" at bounding box center [640, 468] width 871 height 26
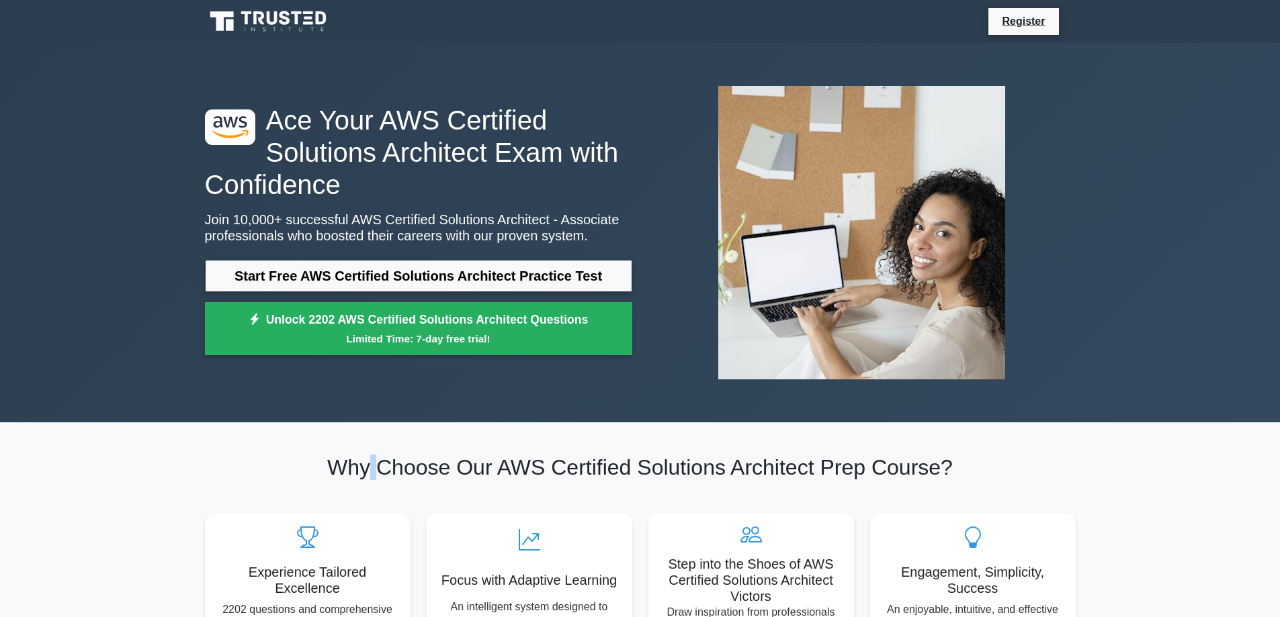
click at [367, 476] on h2 "Why Choose Our AWS Certified Solutions Architect Prep Course?" at bounding box center [640, 468] width 871 height 26
click at [353, 476] on h2 "Why Choose Our AWS Certified Solutions Architect Prep Course?" at bounding box center [640, 468] width 871 height 26
click at [353, 473] on h2 "Why Choose Our AWS Certified Solutions Architect Prep Course?" at bounding box center [640, 468] width 871 height 26
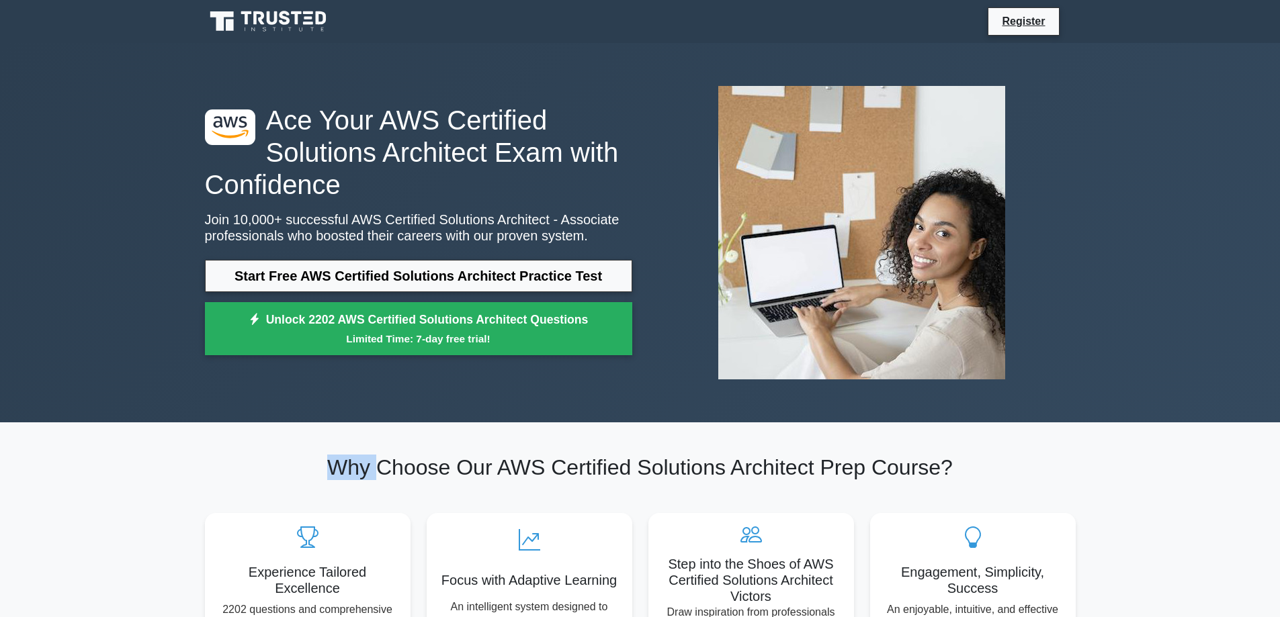
click at [353, 473] on h2 "Why Choose Our AWS Certified Solutions Architect Prep Course?" at bounding box center [640, 468] width 871 height 26
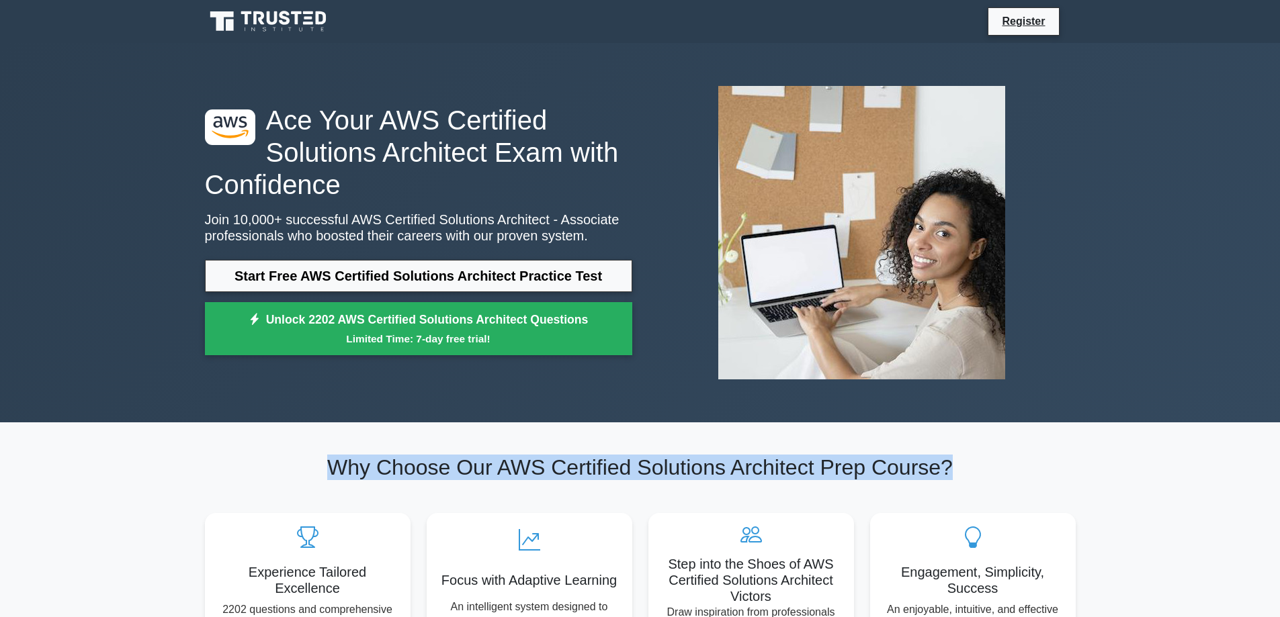
click at [353, 473] on h2 "Why Choose Our AWS Certified Solutions Architect Prep Course?" at bounding box center [640, 468] width 871 height 26
click at [582, 474] on h2 "Why Choose Our AWS Certified Solutions Architect Prep Course?" at bounding box center [640, 468] width 871 height 26
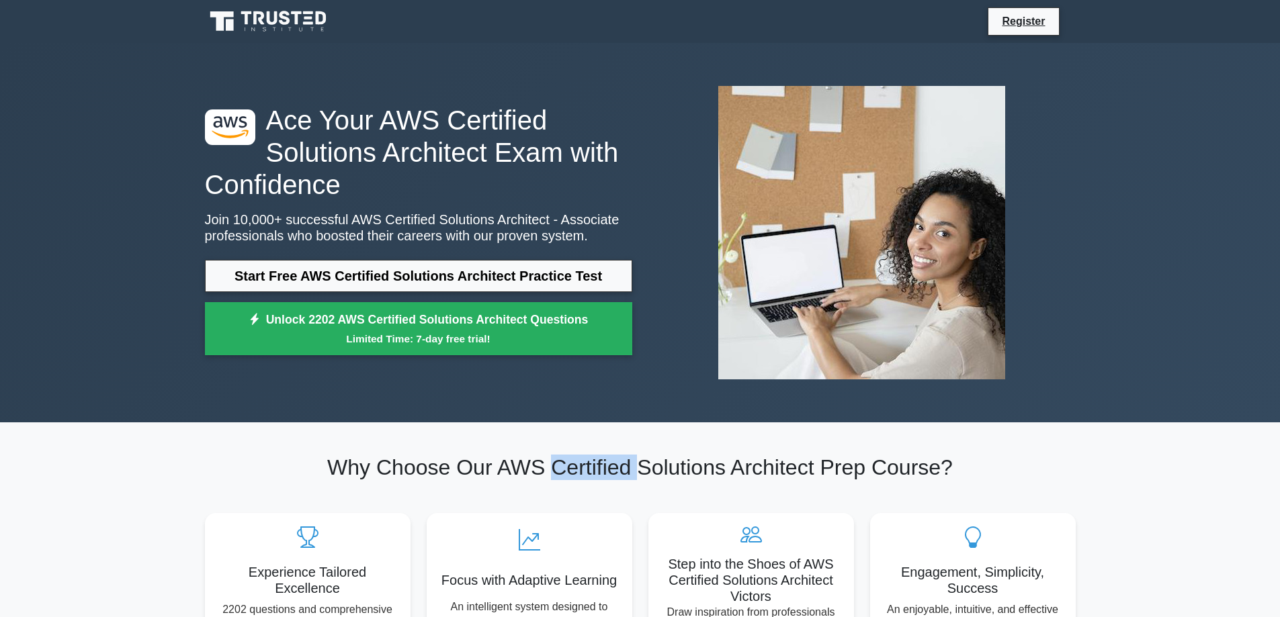
click at [582, 474] on h2 "Why Choose Our AWS Certified Solutions Architect Prep Course?" at bounding box center [640, 468] width 871 height 26
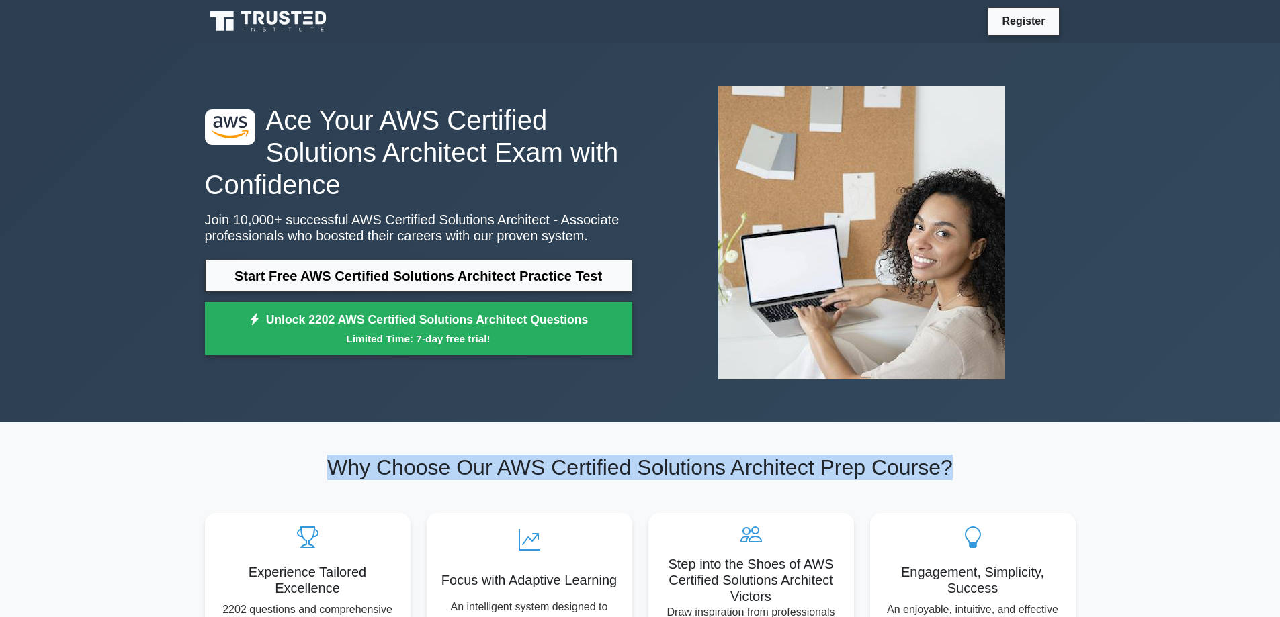
click at [582, 474] on h2 "Why Choose Our AWS Certified Solutions Architect Prep Course?" at bounding box center [640, 468] width 871 height 26
click at [721, 473] on h2 "Why Choose Our AWS Certified Solutions Architect Prep Course?" at bounding box center [640, 468] width 871 height 26
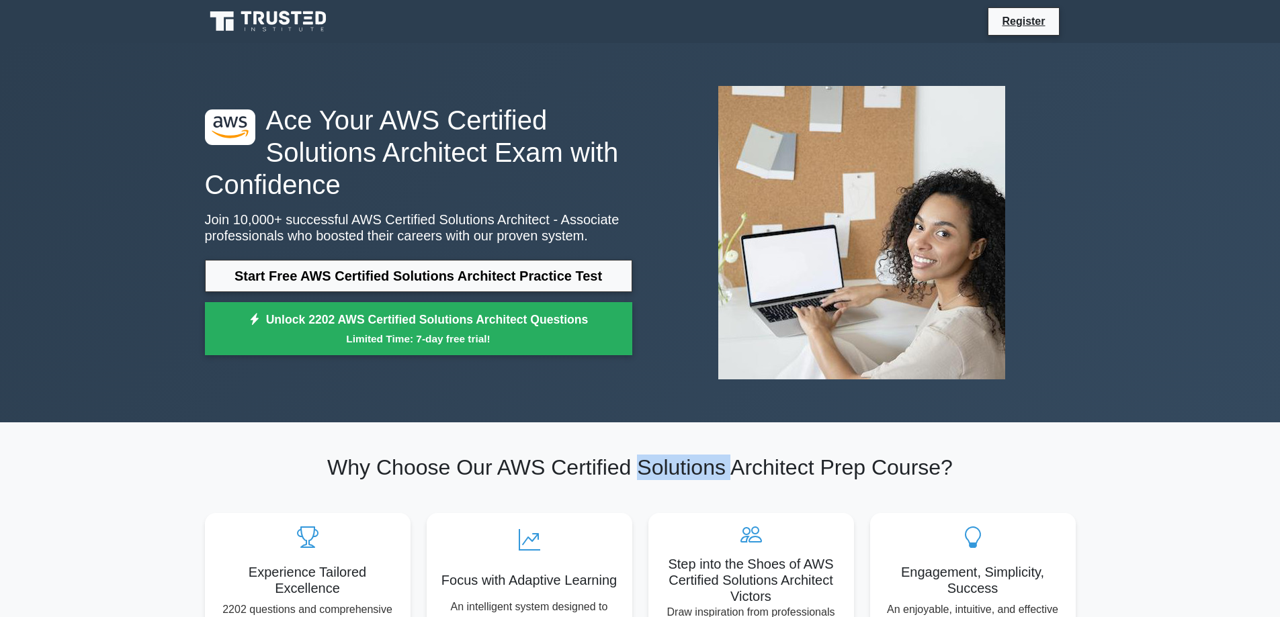
click at [721, 473] on h2 "Why Choose Our AWS Certified Solutions Architect Prep Course?" at bounding box center [640, 468] width 871 height 26
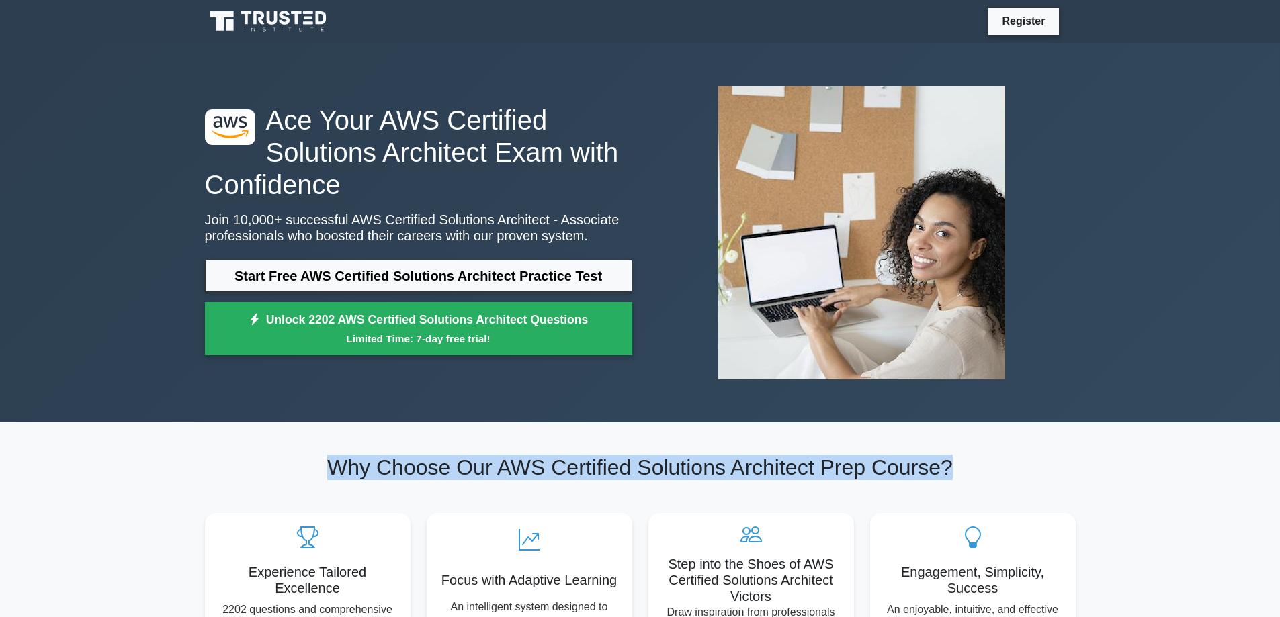
click at [721, 473] on h2 "Why Choose Our AWS Certified Solutions Architect Prep Course?" at bounding box center [640, 468] width 871 height 26
click at [814, 473] on h2 "Why Choose Our AWS Certified Solutions Architect Prep Course?" at bounding box center [640, 468] width 871 height 26
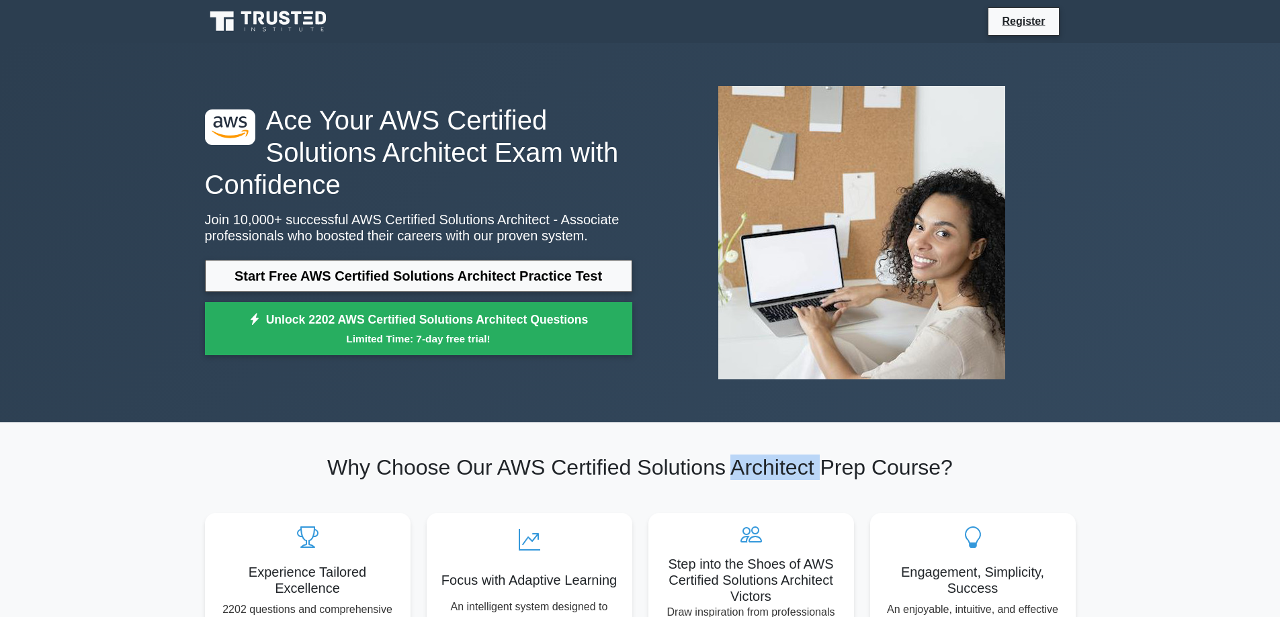
click at [814, 473] on h2 "Why Choose Our AWS Certified Solutions Architect Prep Course?" at bounding box center [640, 468] width 871 height 26
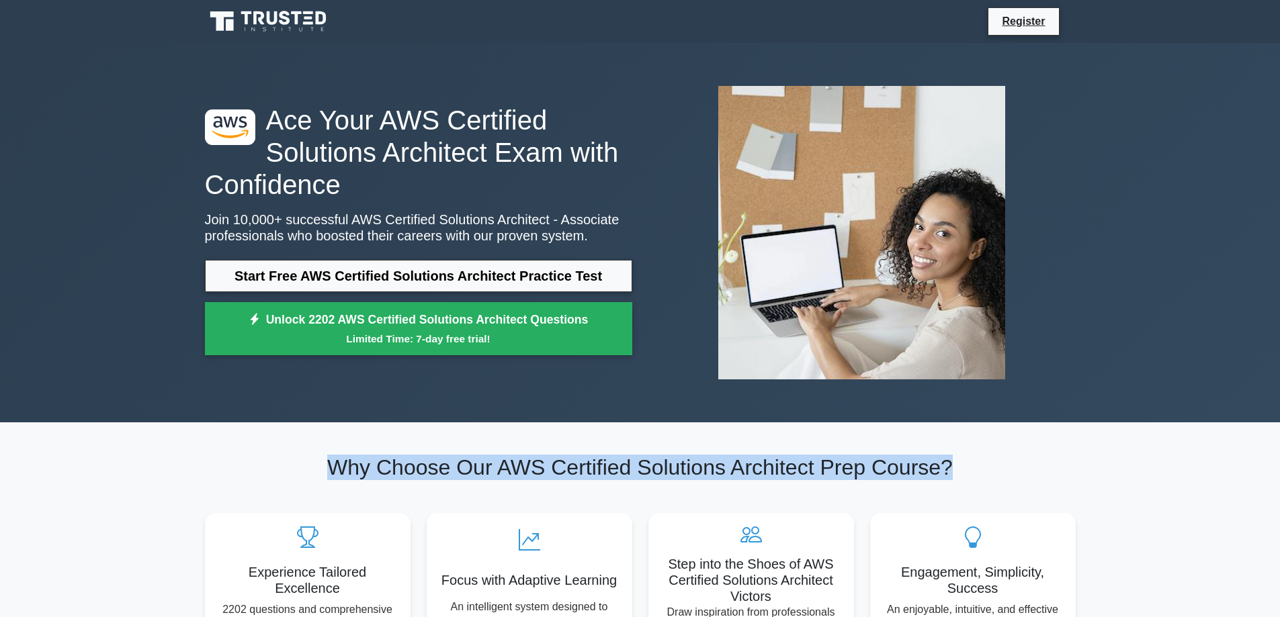
click at [814, 473] on h2 "Why Choose Our AWS Certified Solutions Architect Prep Course?" at bounding box center [640, 468] width 871 height 26
click at [899, 473] on h2 "Why Choose Our AWS Certified Solutions Architect Prep Course?" at bounding box center [640, 468] width 871 height 26
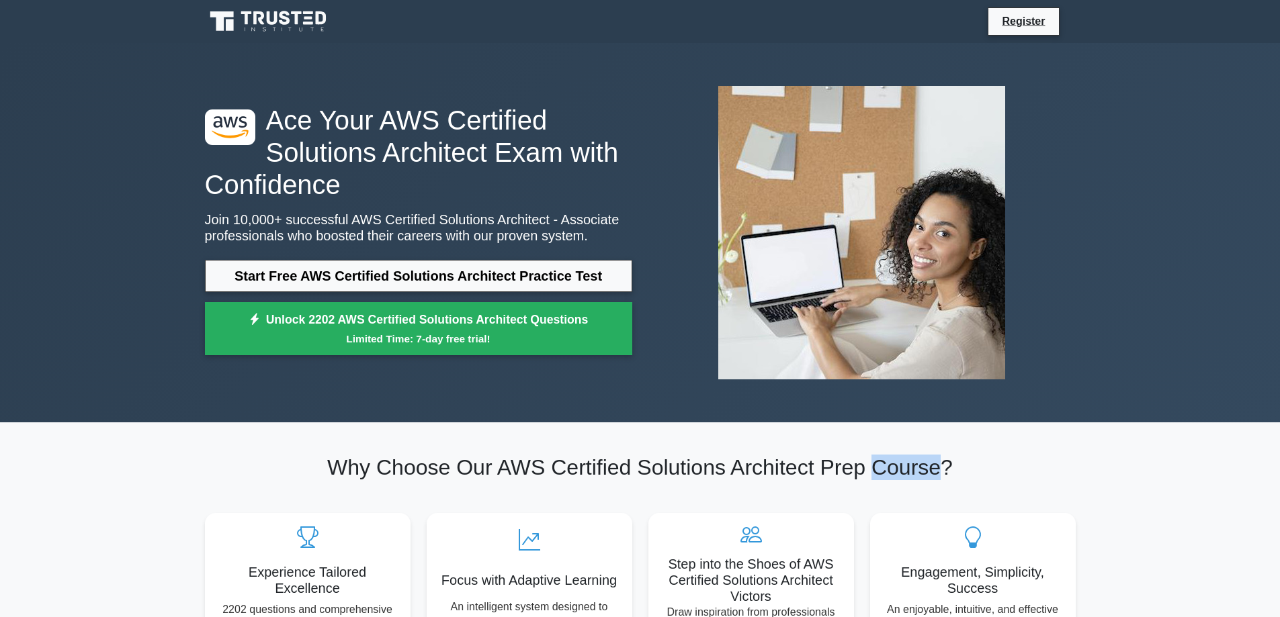
click at [899, 473] on h2 "Why Choose Our AWS Certified Solutions Architect Prep Course?" at bounding box center [640, 468] width 871 height 26
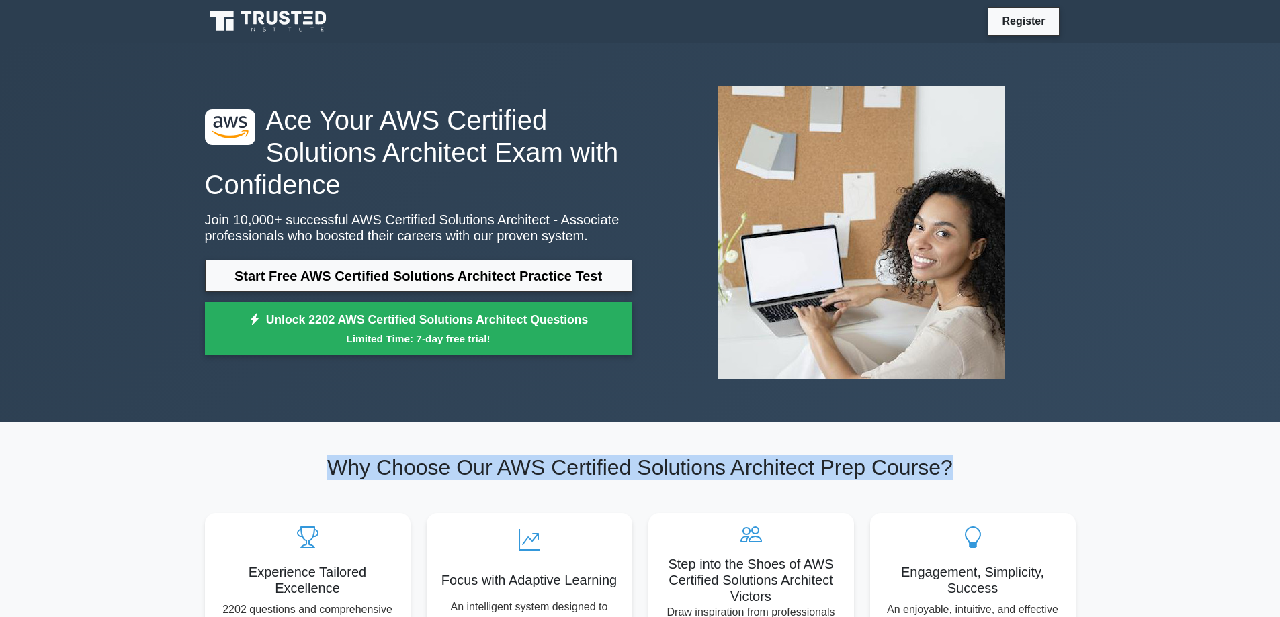
click at [899, 473] on h2 "Why Choose Our AWS Certified Solutions Architect Prep Course?" at bounding box center [640, 468] width 871 height 26
click at [788, 473] on h2 "Why Choose Our AWS Certified Solutions Architect Prep Course?" at bounding box center [640, 468] width 871 height 26
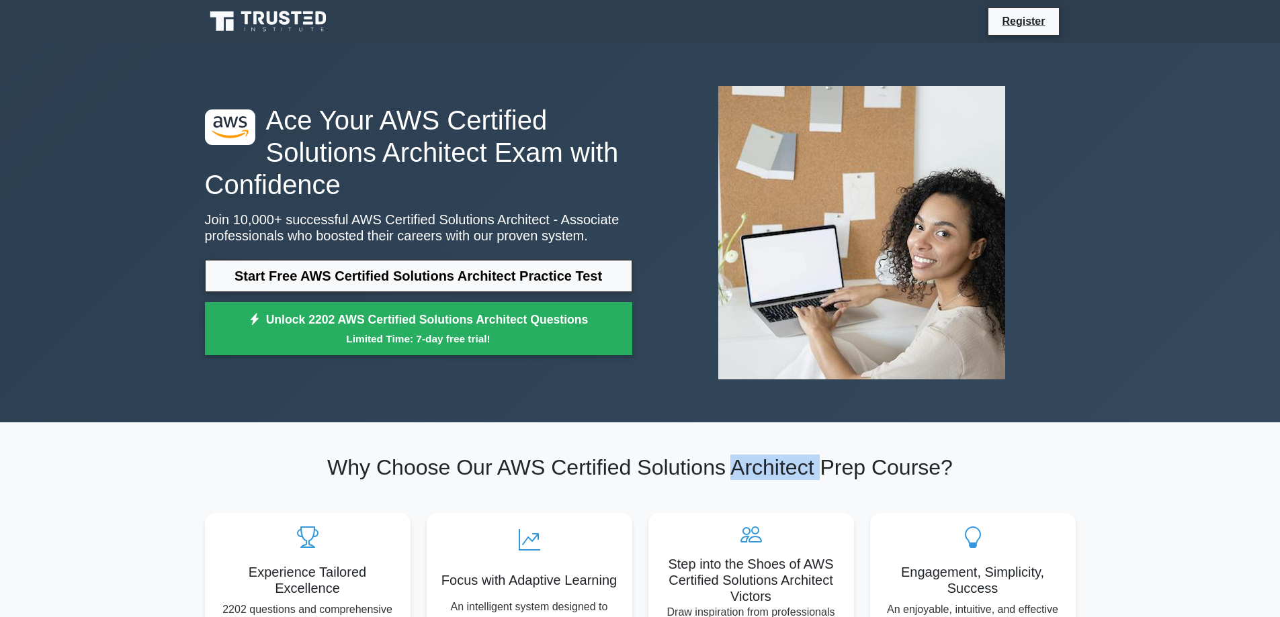
click at [788, 473] on h2 "Why Choose Our AWS Certified Solutions Architect Prep Course?" at bounding box center [640, 468] width 871 height 26
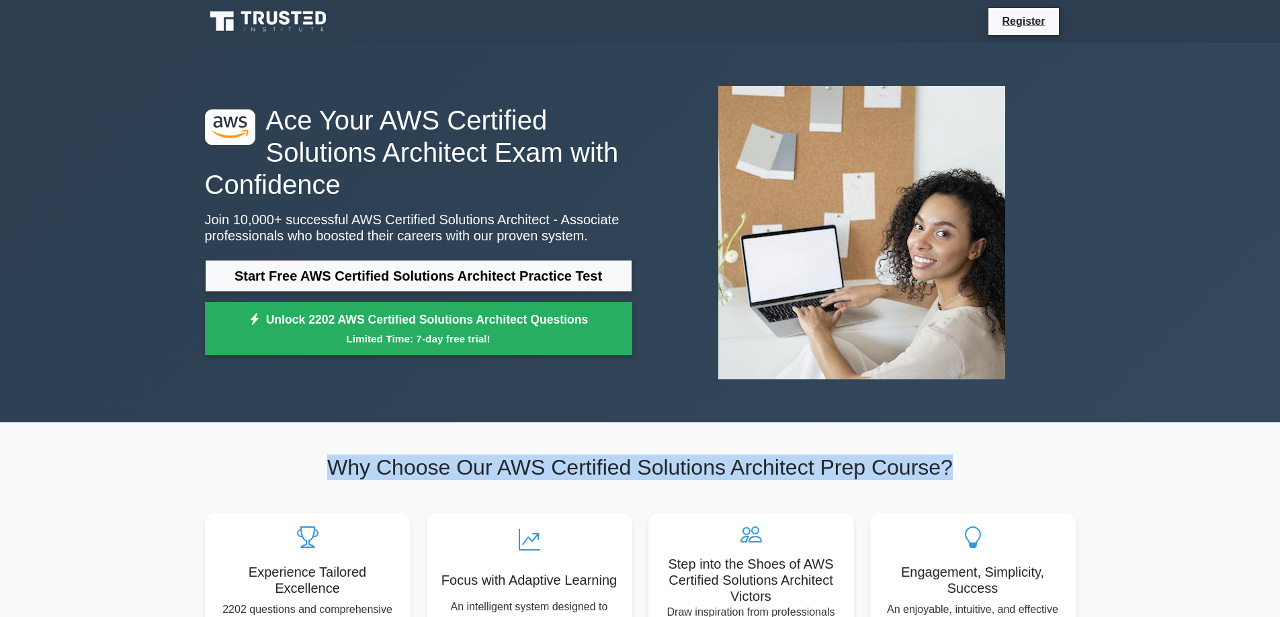
click at [788, 473] on h2 "Why Choose Our AWS Certified Solutions Architect Prep Course?" at bounding box center [640, 468] width 871 height 26
click at [684, 474] on h2 "Why Choose Our AWS Certified Solutions Architect Prep Course?" at bounding box center [640, 468] width 871 height 26
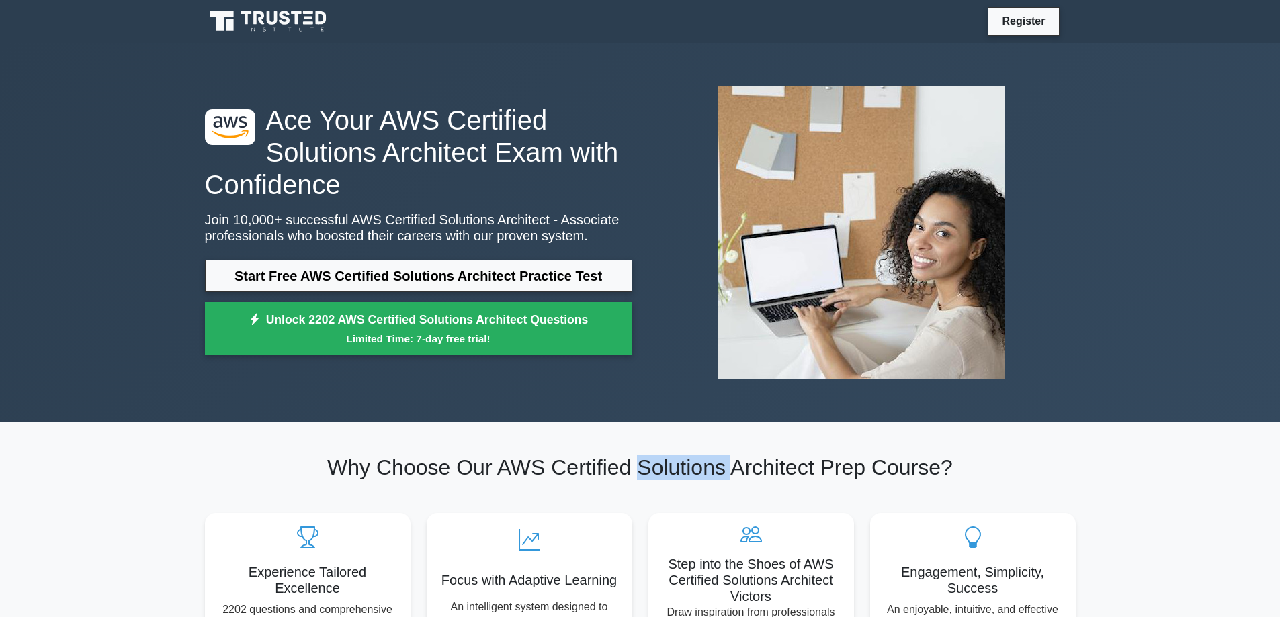
click at [684, 474] on h2 "Why Choose Our AWS Certified Solutions Architect Prep Course?" at bounding box center [640, 468] width 871 height 26
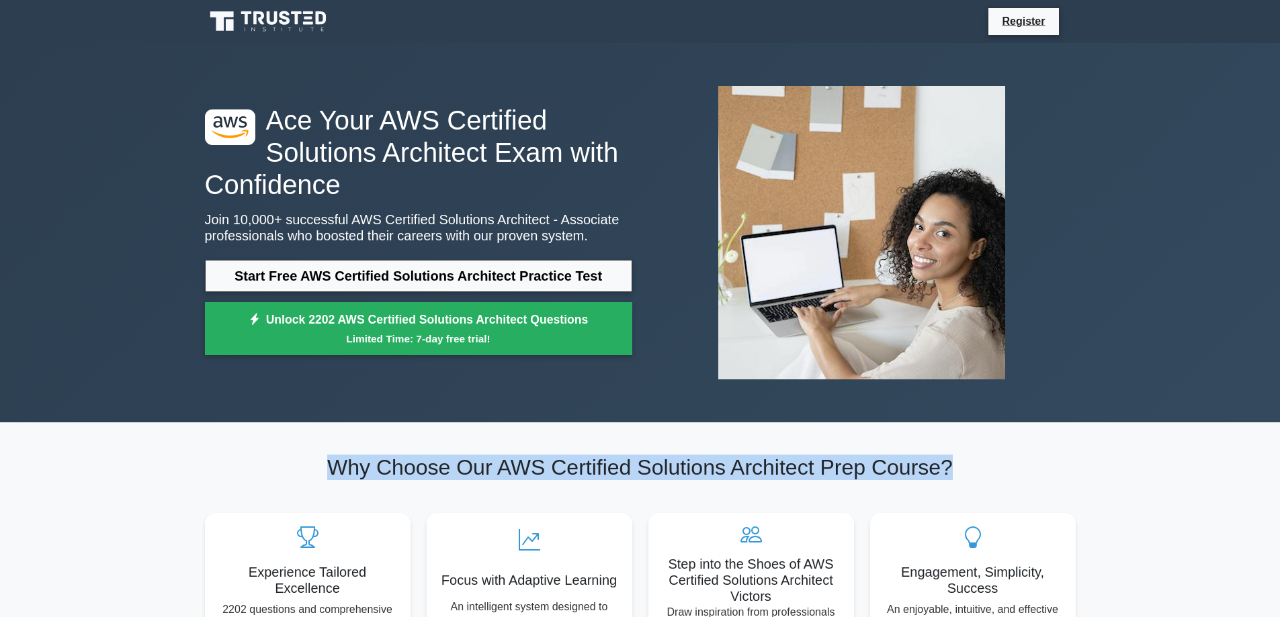
click at [684, 474] on h2 "Why Choose Our AWS Certified Solutions Architect Prep Course?" at bounding box center [640, 468] width 871 height 26
click at [604, 473] on h2 "Why Choose Our AWS Certified Solutions Architect Prep Course?" at bounding box center [640, 468] width 871 height 26
click at [502, 472] on h2 "Why Choose Our AWS Certified Solutions Architect Prep Course?" at bounding box center [640, 468] width 871 height 26
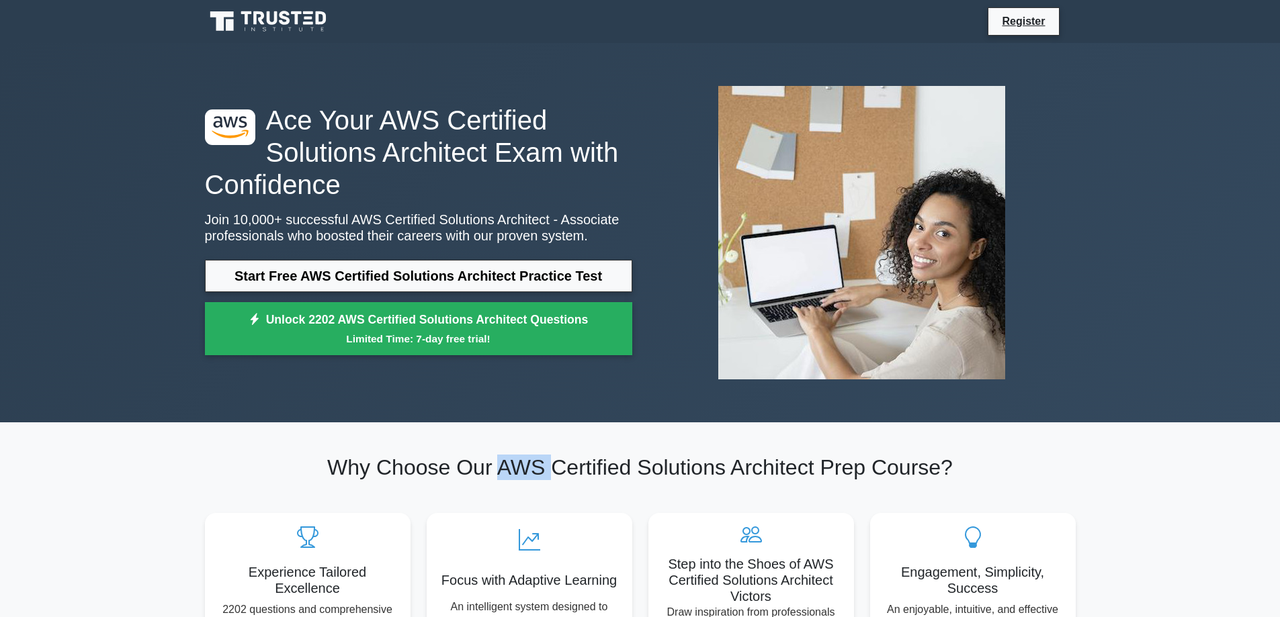
click at [502, 472] on h2 "Why Choose Our AWS Certified Solutions Architect Prep Course?" at bounding box center [640, 468] width 871 height 26
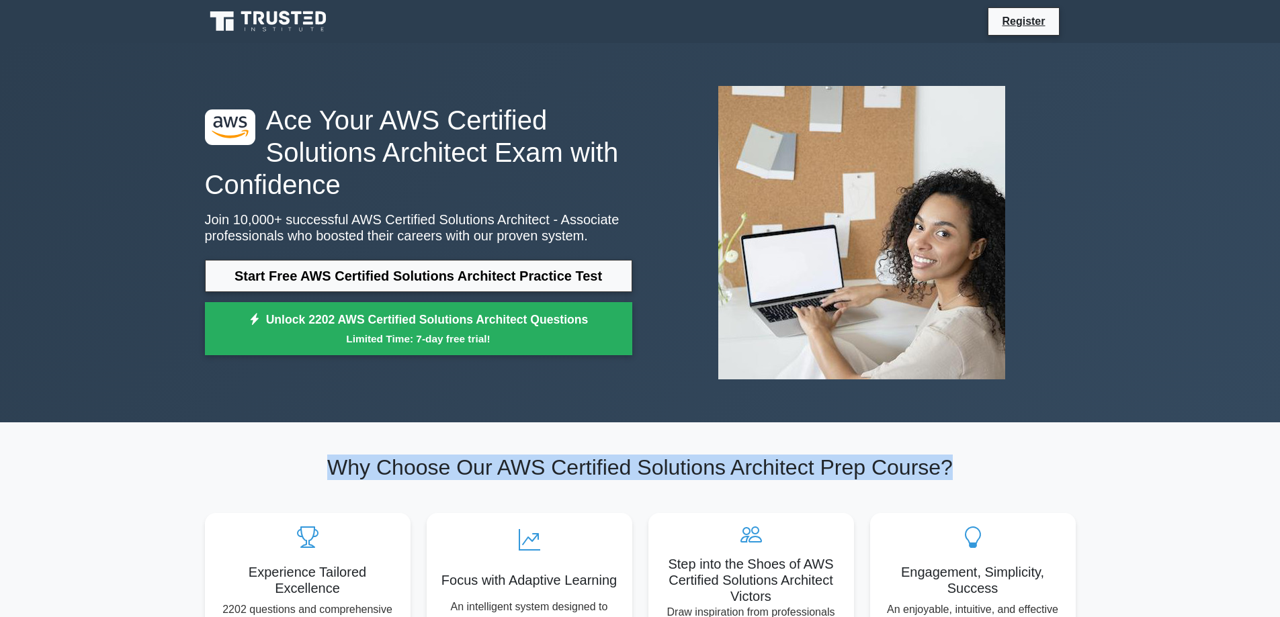
click at [502, 472] on h2 "Why Choose Our AWS Certified Solutions Architect Prep Course?" at bounding box center [640, 468] width 871 height 26
click at [420, 471] on h2 "Why Choose Our AWS Certified Solutions Architect Prep Course?" at bounding box center [640, 468] width 871 height 26
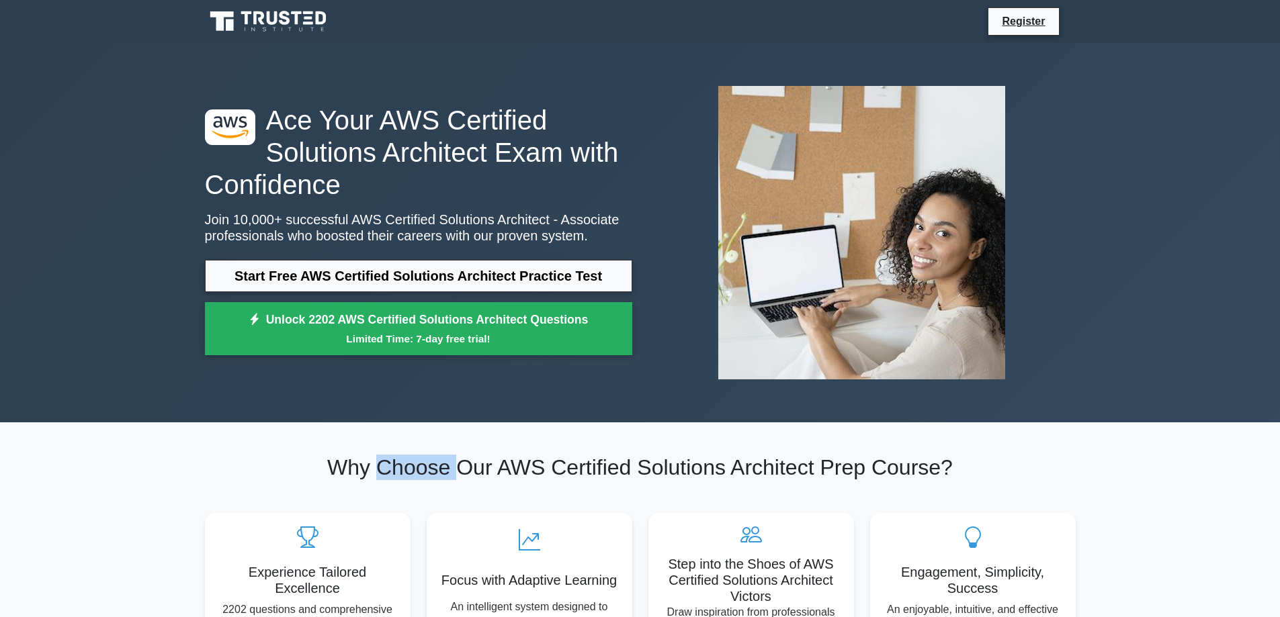
click at [420, 471] on h2 "Why Choose Our AWS Certified Solutions Architect Prep Course?" at bounding box center [640, 468] width 871 height 26
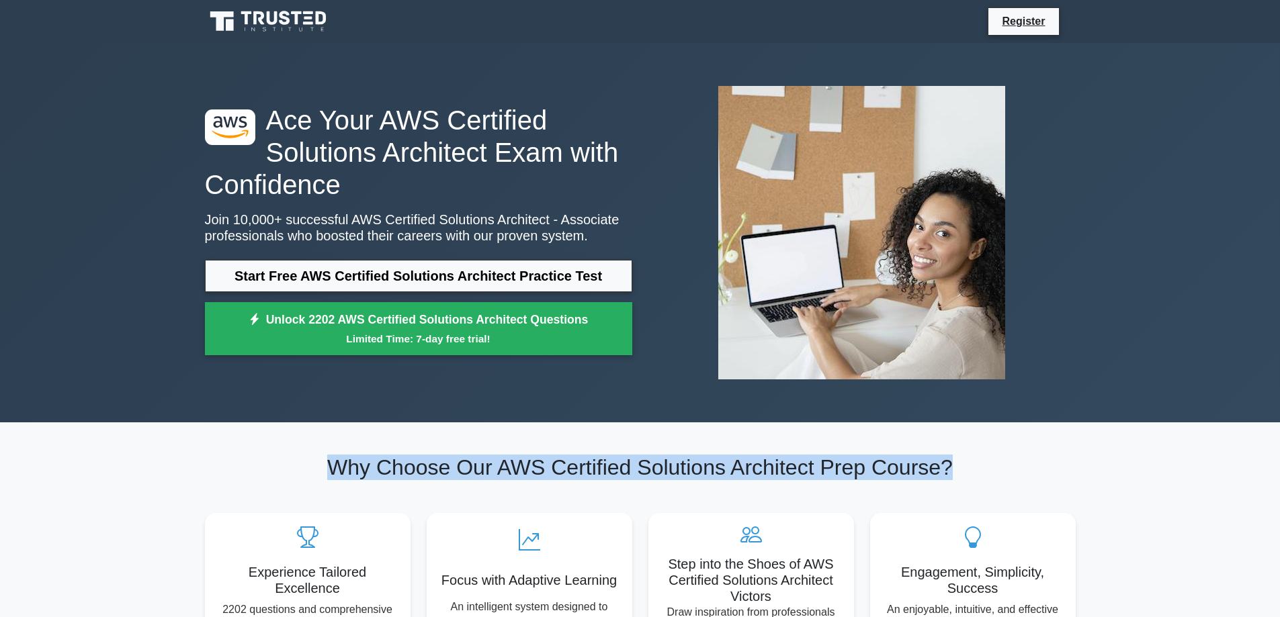
click at [420, 471] on h2 "Why Choose Our AWS Certified Solutions Architect Prep Course?" at bounding box center [640, 468] width 871 height 26
click at [601, 468] on h2 "Why Choose Our AWS Certified Solutions Architect Prep Course?" at bounding box center [640, 468] width 871 height 26
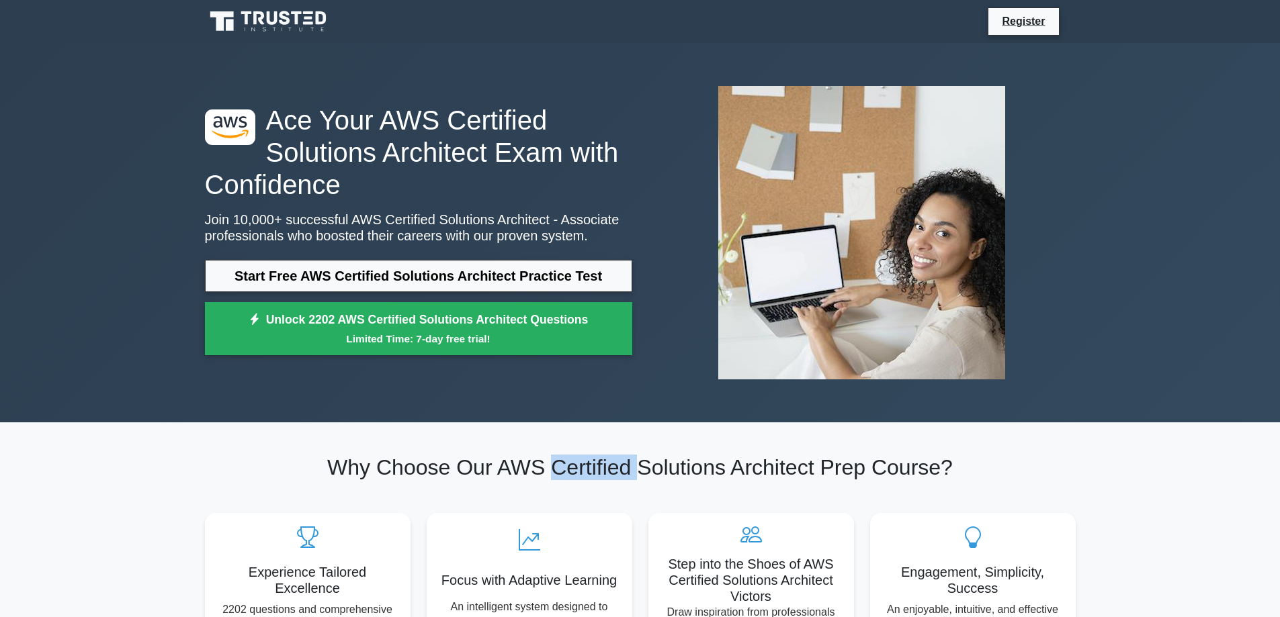
click at [601, 468] on h2 "Why Choose Our AWS Certified Solutions Architect Prep Course?" at bounding box center [640, 468] width 871 height 26
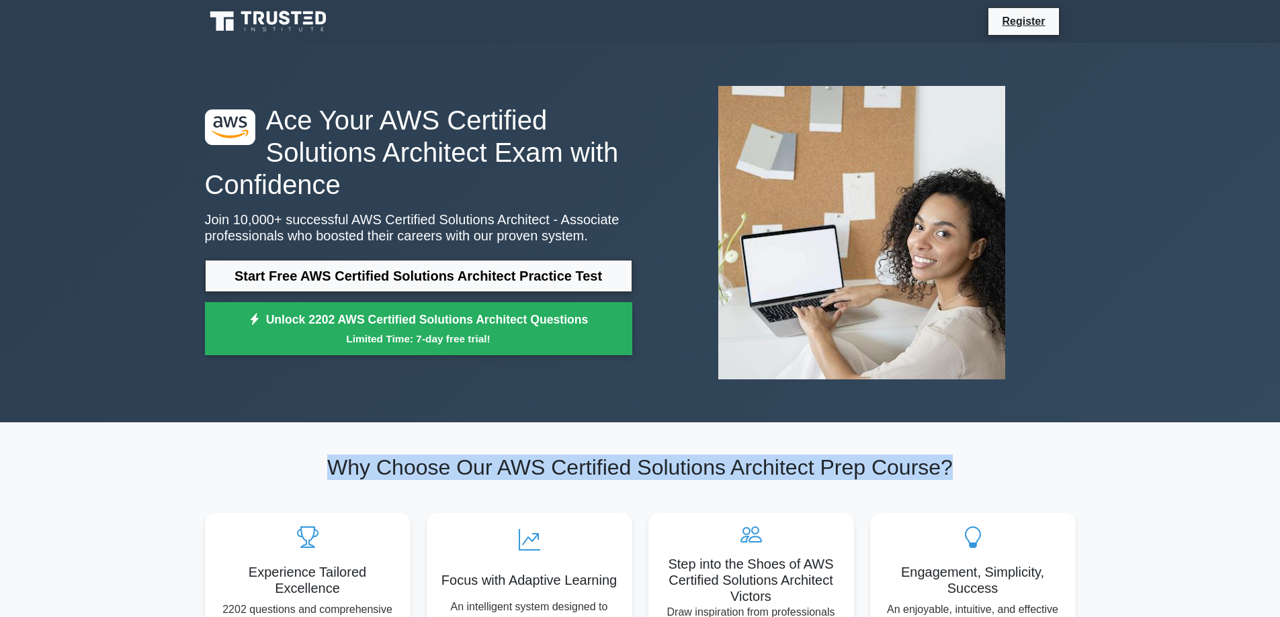
click at [601, 470] on h2 "Why Choose Our AWS Certified Solutions Architect Prep Course?" at bounding box center [640, 468] width 871 height 26
click at [674, 470] on h2 "Why Choose Our AWS Certified Solutions Architect Prep Course?" at bounding box center [640, 468] width 871 height 26
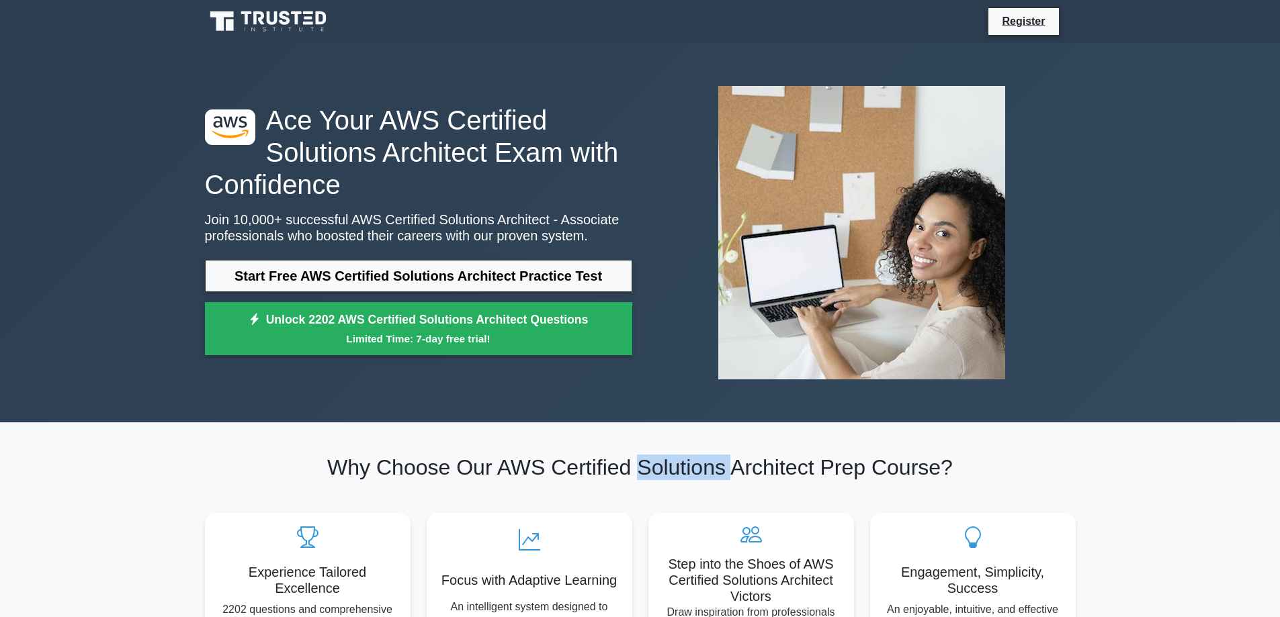
click at [674, 470] on h2 "Why Choose Our AWS Certified Solutions Architect Prep Course?" at bounding box center [640, 468] width 871 height 26
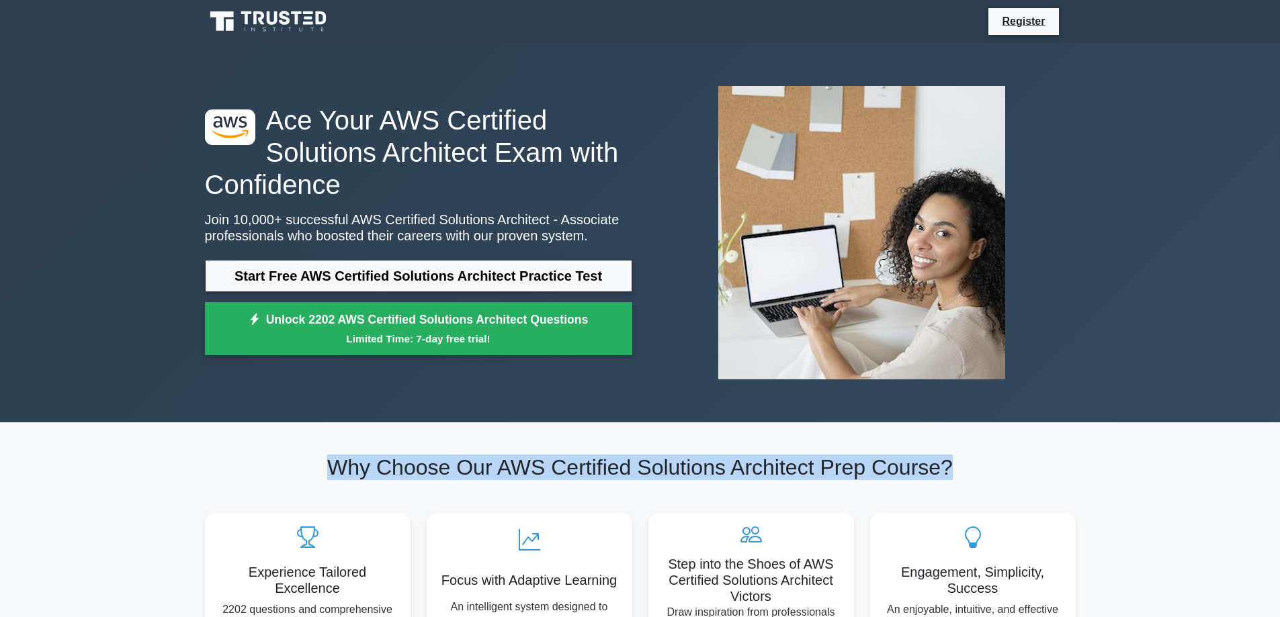
click at [674, 470] on h2 "Why Choose Our AWS Certified Solutions Architect Prep Course?" at bounding box center [640, 468] width 871 height 26
click at [610, 471] on h2 "Why Choose Our AWS Certified Solutions Architect Prep Course?" at bounding box center [640, 468] width 871 height 26
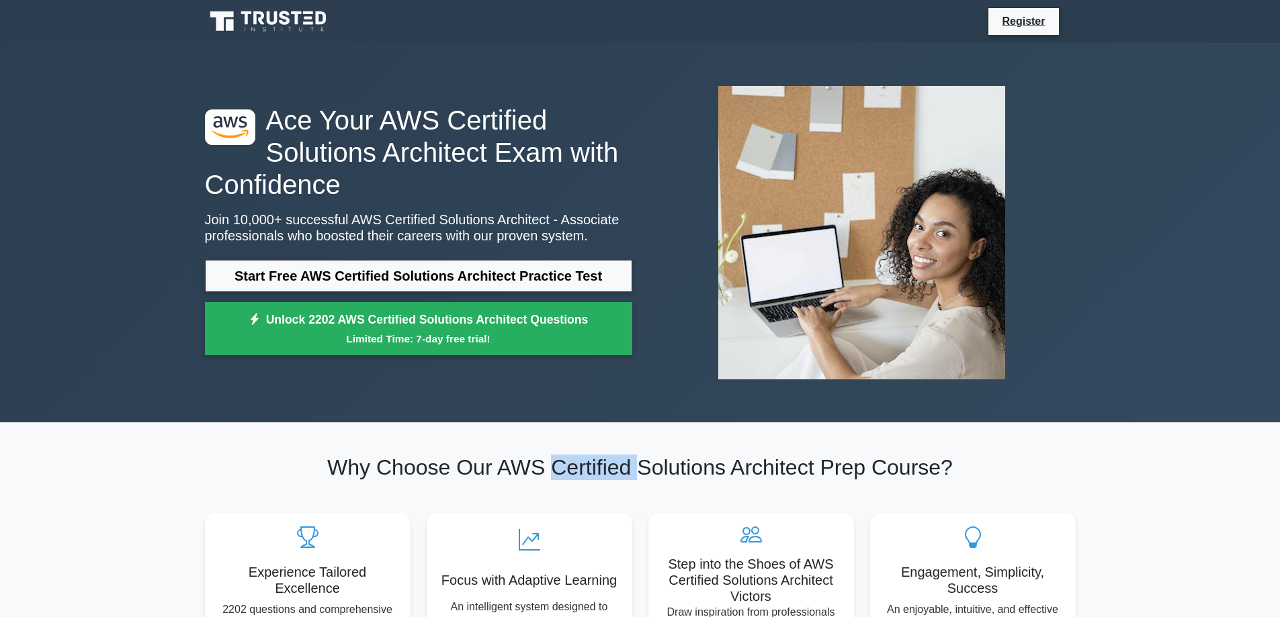
click at [610, 471] on h2 "Why Choose Our AWS Certified Solutions Architect Prep Course?" at bounding box center [640, 468] width 871 height 26
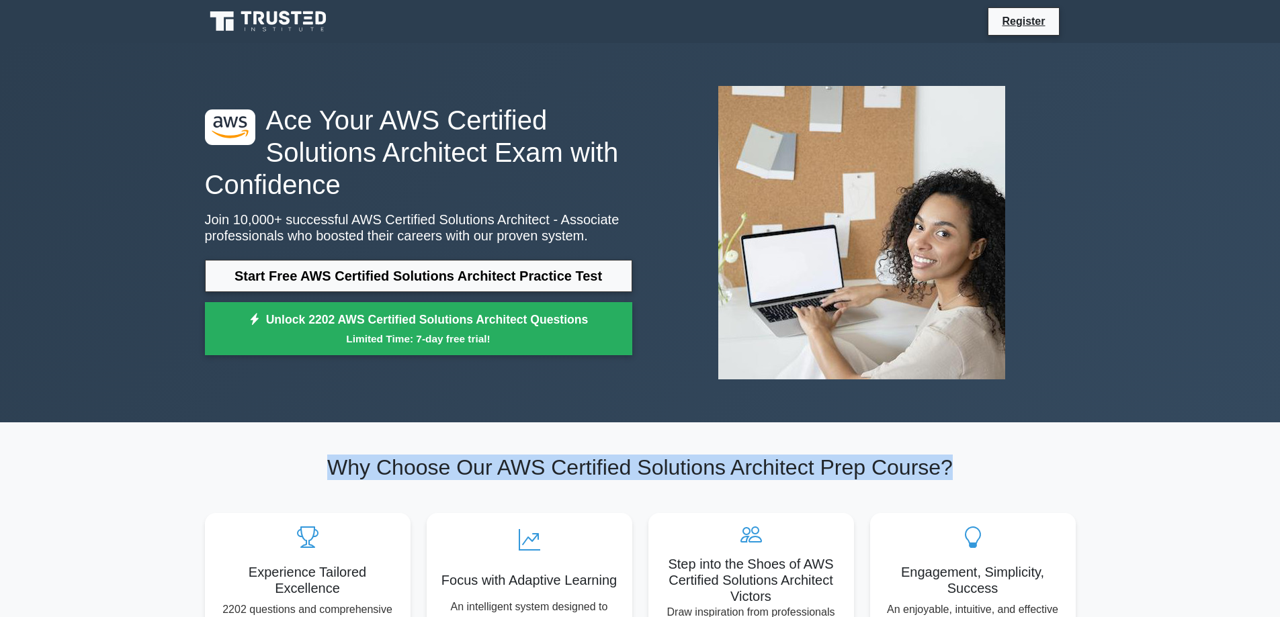
click at [610, 471] on h2 "Why Choose Our AWS Certified Solutions Architect Prep Course?" at bounding box center [640, 468] width 871 height 26
click at [664, 470] on h2 "Why Choose Our AWS Certified Solutions Architect Prep Course?" at bounding box center [640, 468] width 871 height 26
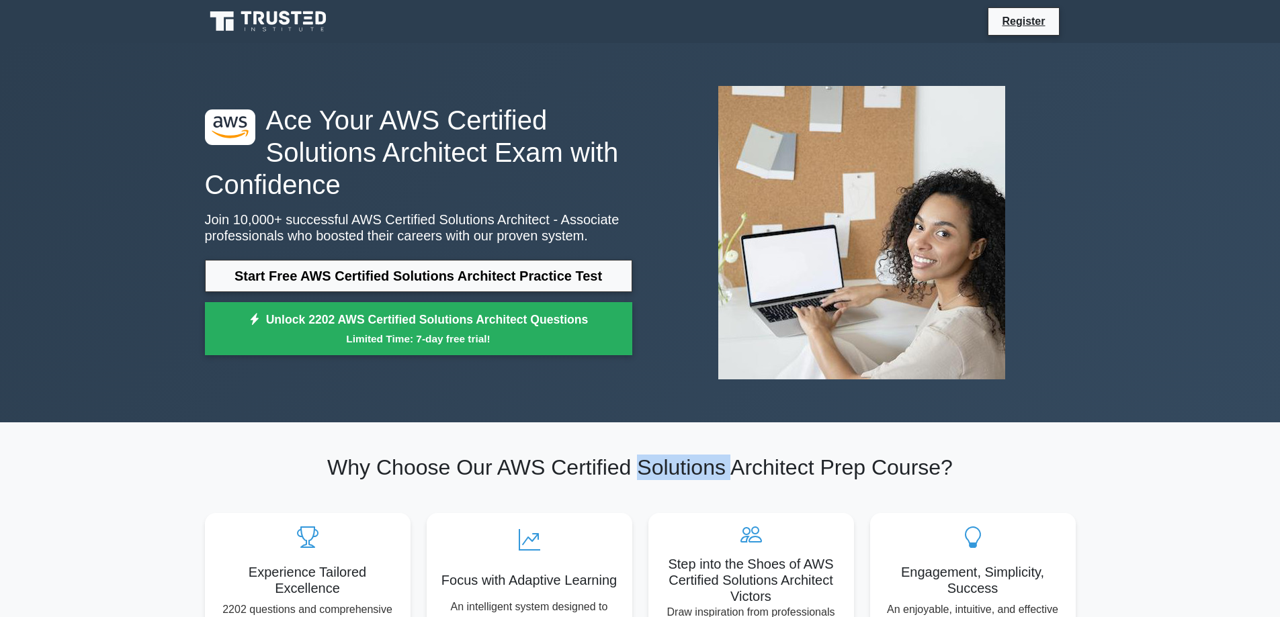
click at [664, 470] on h2 "Why Choose Our AWS Certified Solutions Architect Prep Course?" at bounding box center [640, 468] width 871 height 26
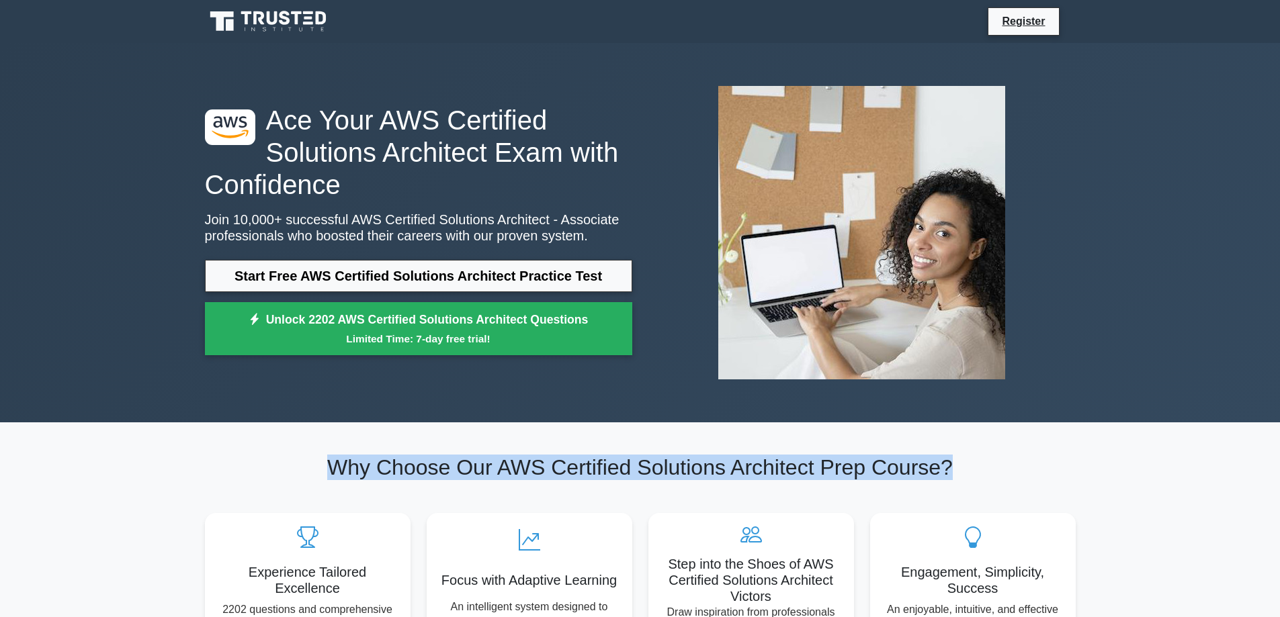
click at [664, 470] on h2 "Why Choose Our AWS Certified Solutions Architect Prep Course?" at bounding box center [640, 468] width 871 height 26
click at [610, 472] on h2 "Why Choose Our AWS Certified Solutions Architect Prep Course?" at bounding box center [640, 468] width 871 height 26
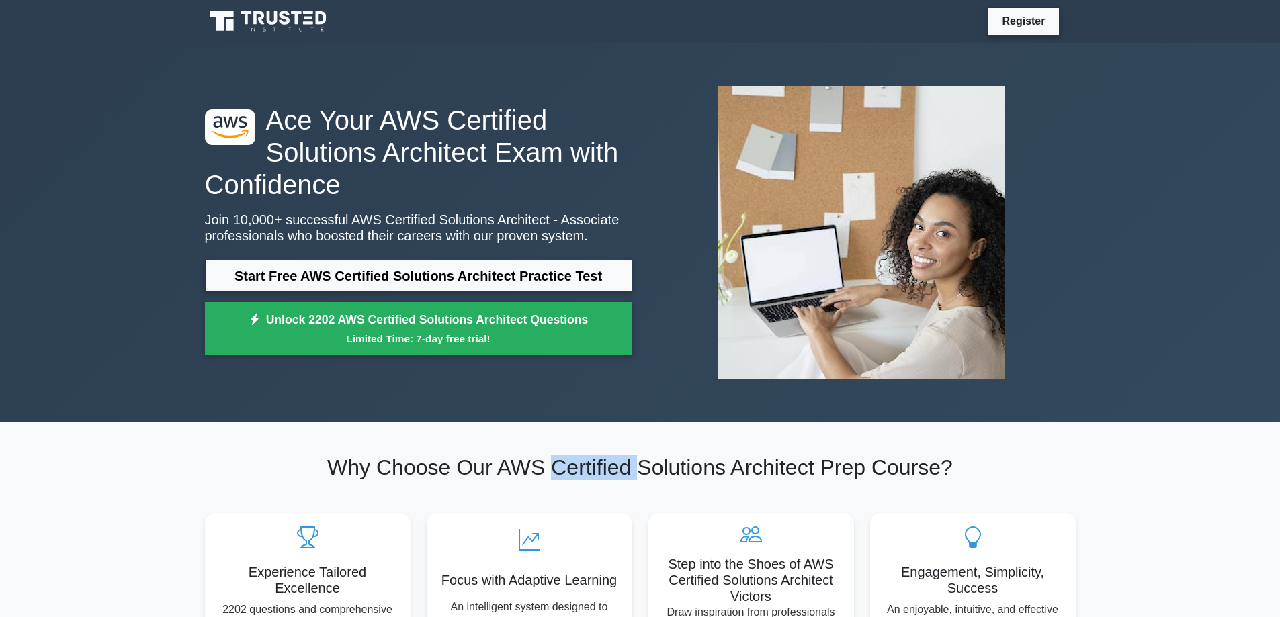
click at [610, 472] on h2 "Why Choose Our AWS Certified Solutions Architect Prep Course?" at bounding box center [640, 468] width 871 height 26
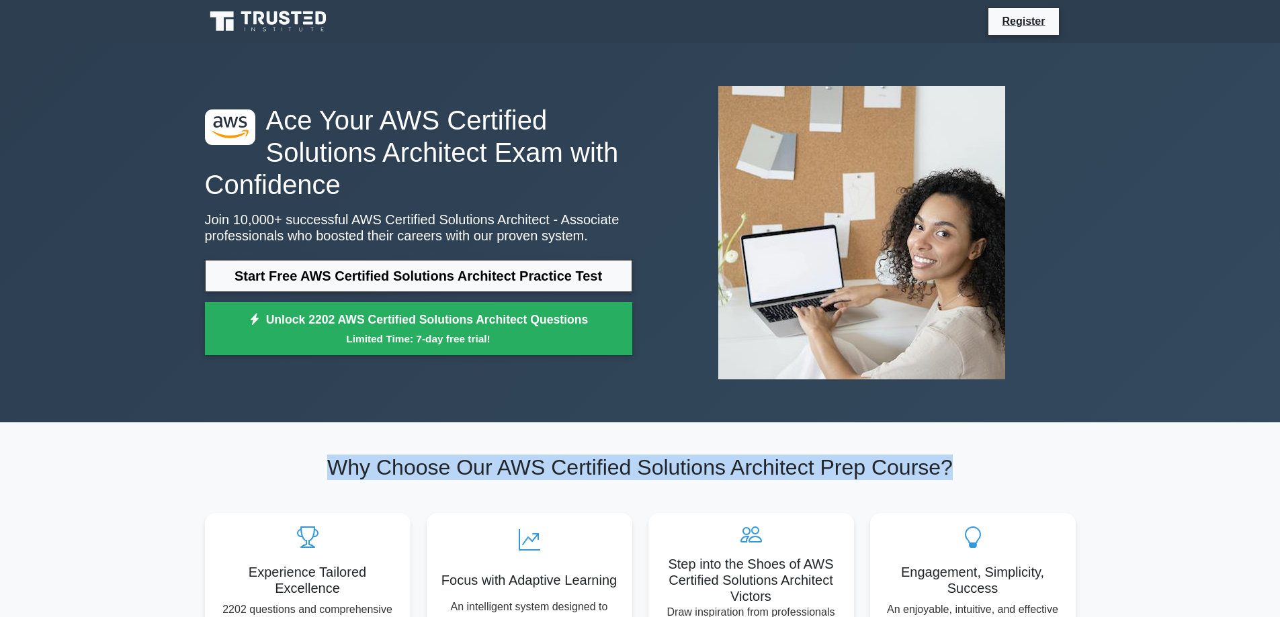
click at [610, 472] on h2 "Why Choose Our AWS Certified Solutions Architect Prep Course?" at bounding box center [640, 468] width 871 height 26
click at [677, 470] on h2 "Why Choose Our AWS Certified Solutions Architect Prep Course?" at bounding box center [640, 468] width 871 height 26
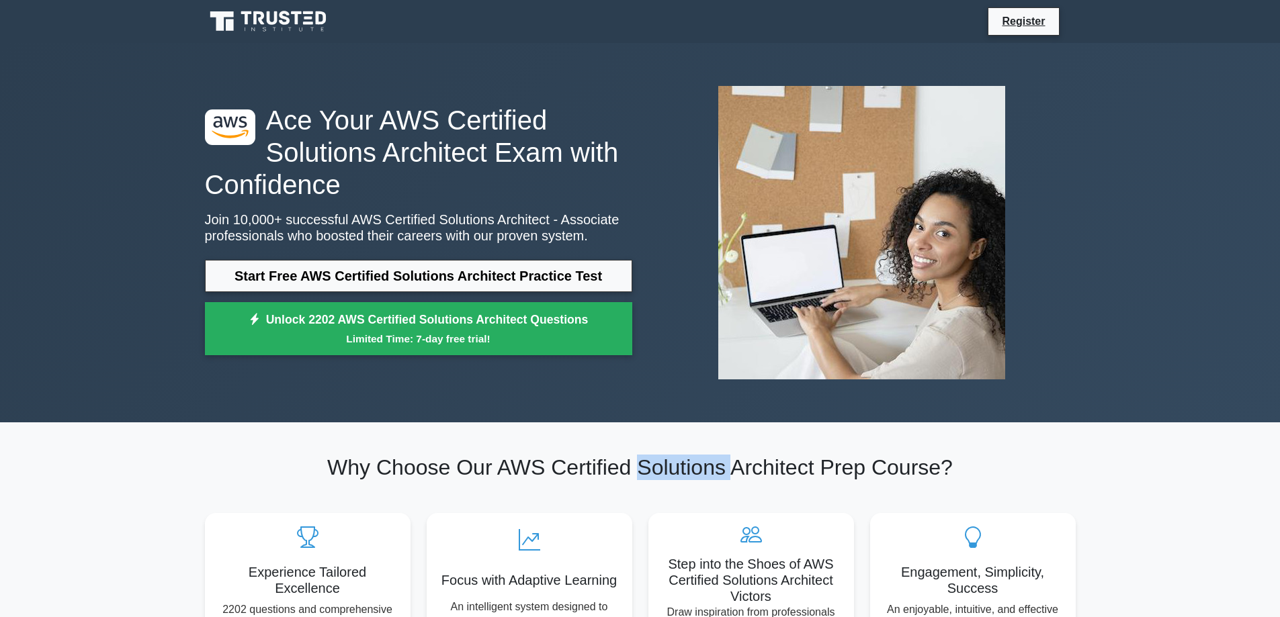
click at [677, 470] on h2 "Why Choose Our AWS Certified Solutions Architect Prep Course?" at bounding box center [640, 468] width 871 height 26
click at [605, 470] on h2 "Why Choose Our AWS Certified Solutions Architect Prep Course?" at bounding box center [640, 468] width 871 height 26
